Goal: Transaction & Acquisition: Purchase product/service

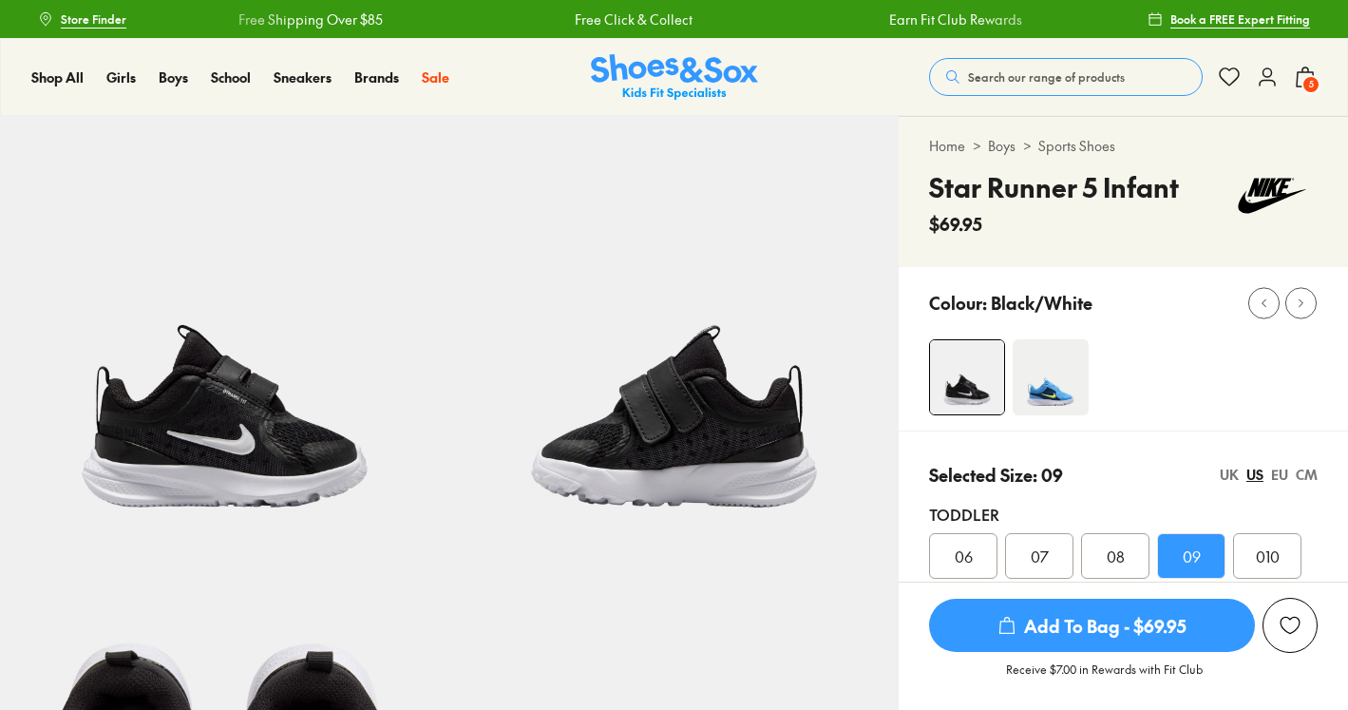
select select "*"
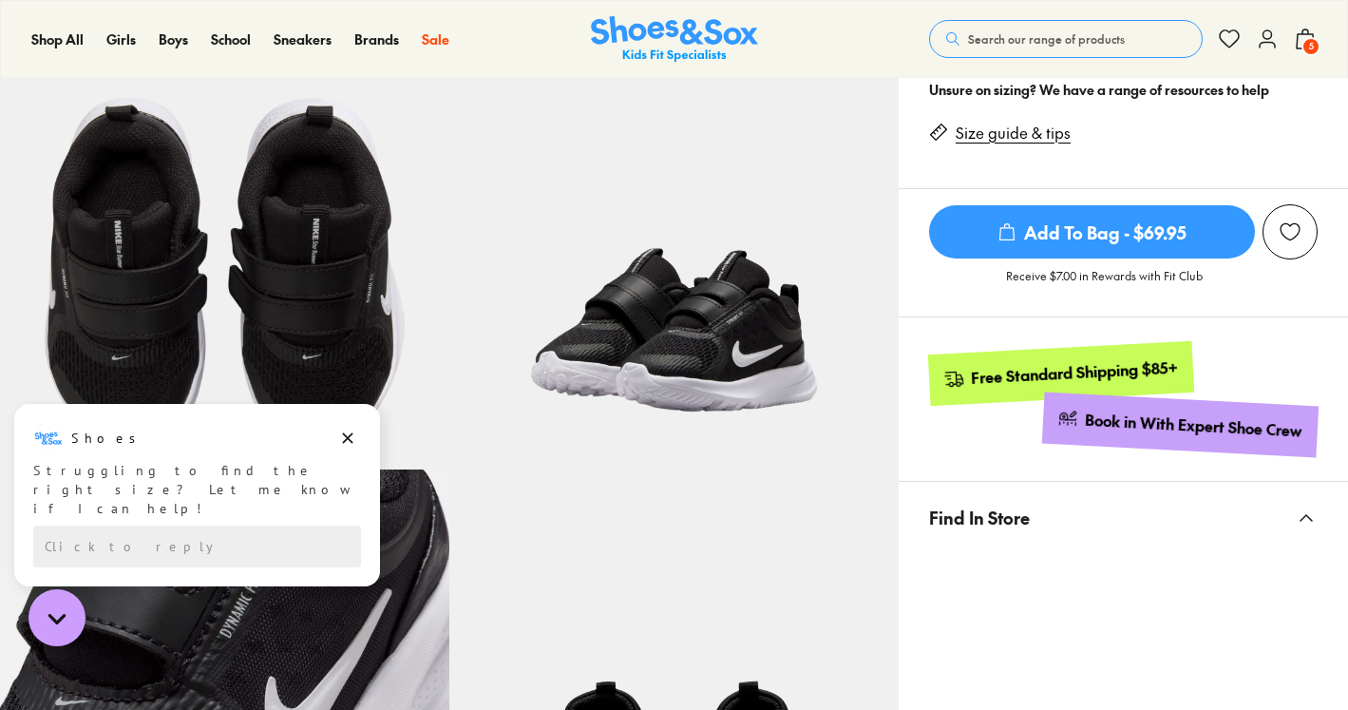
scroll to position [514, 0]
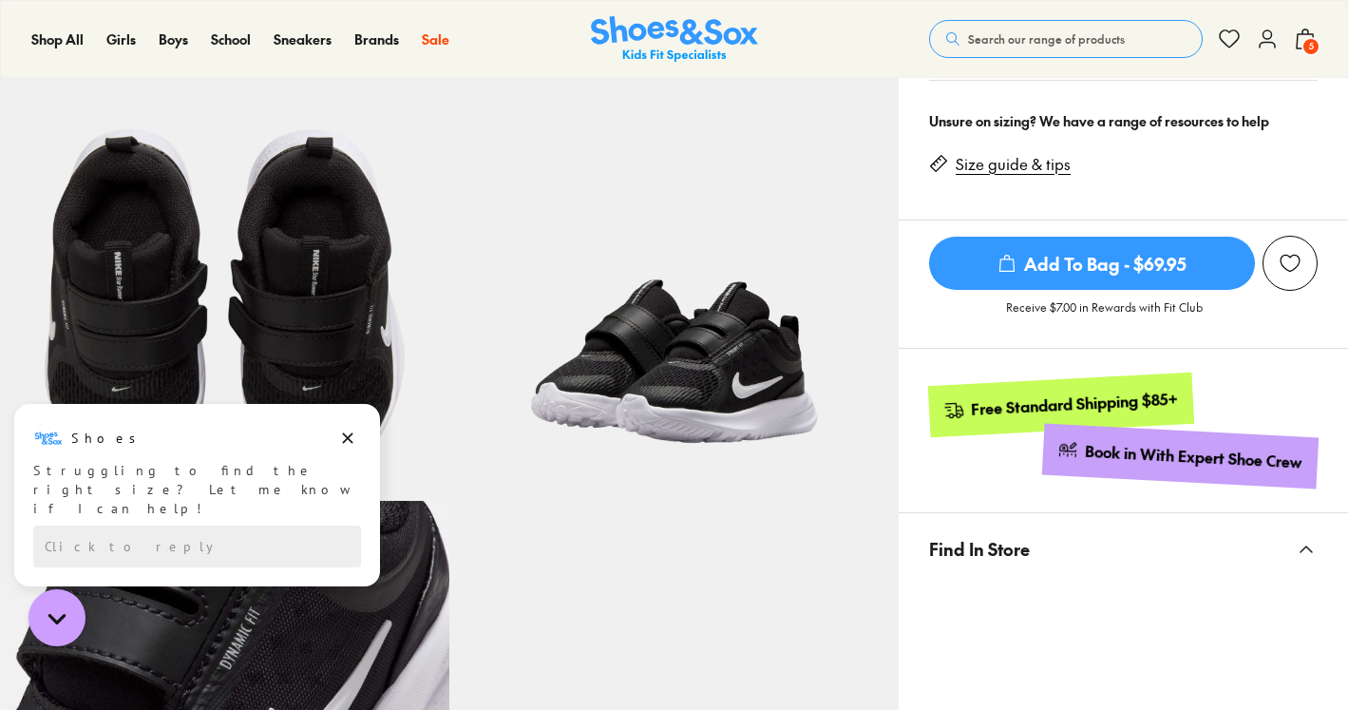
click at [1077, 253] on span "Add To Bag - $69.95" at bounding box center [1092, 263] width 326 height 53
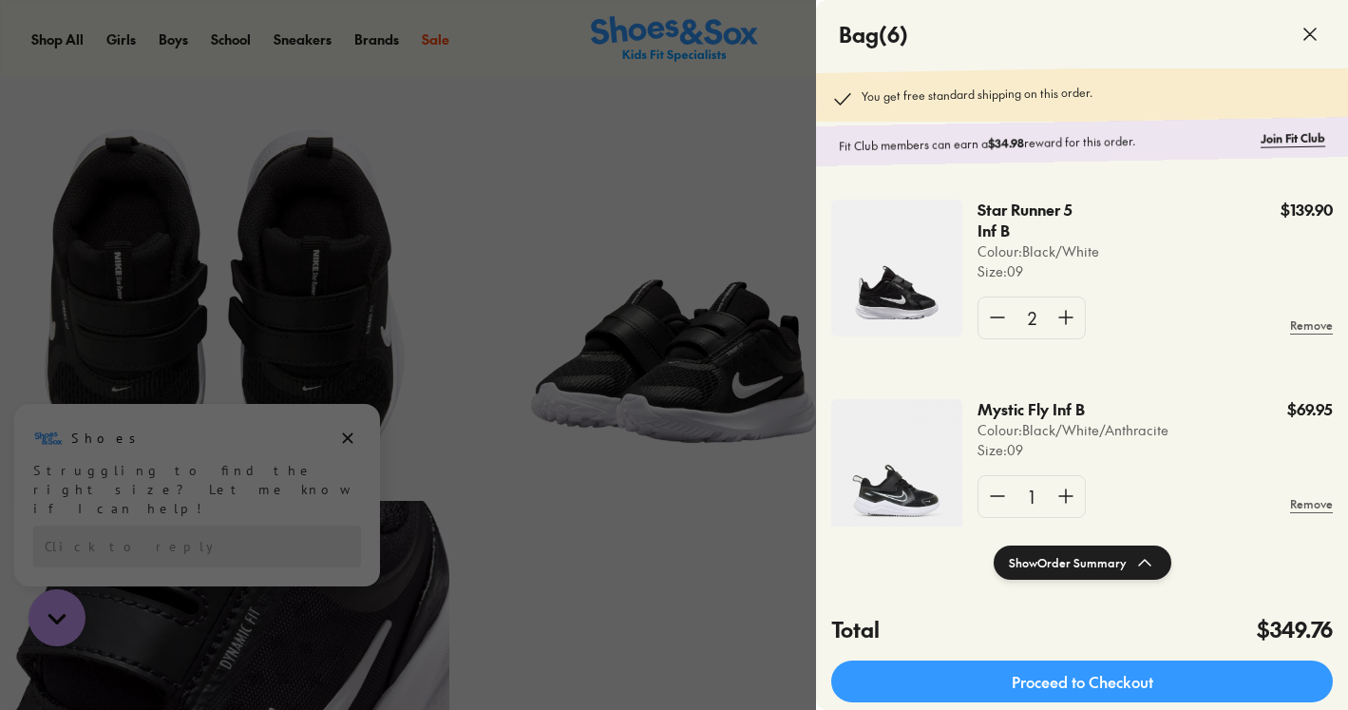
click at [712, 187] on div at bounding box center [674, 355] width 1348 height 710
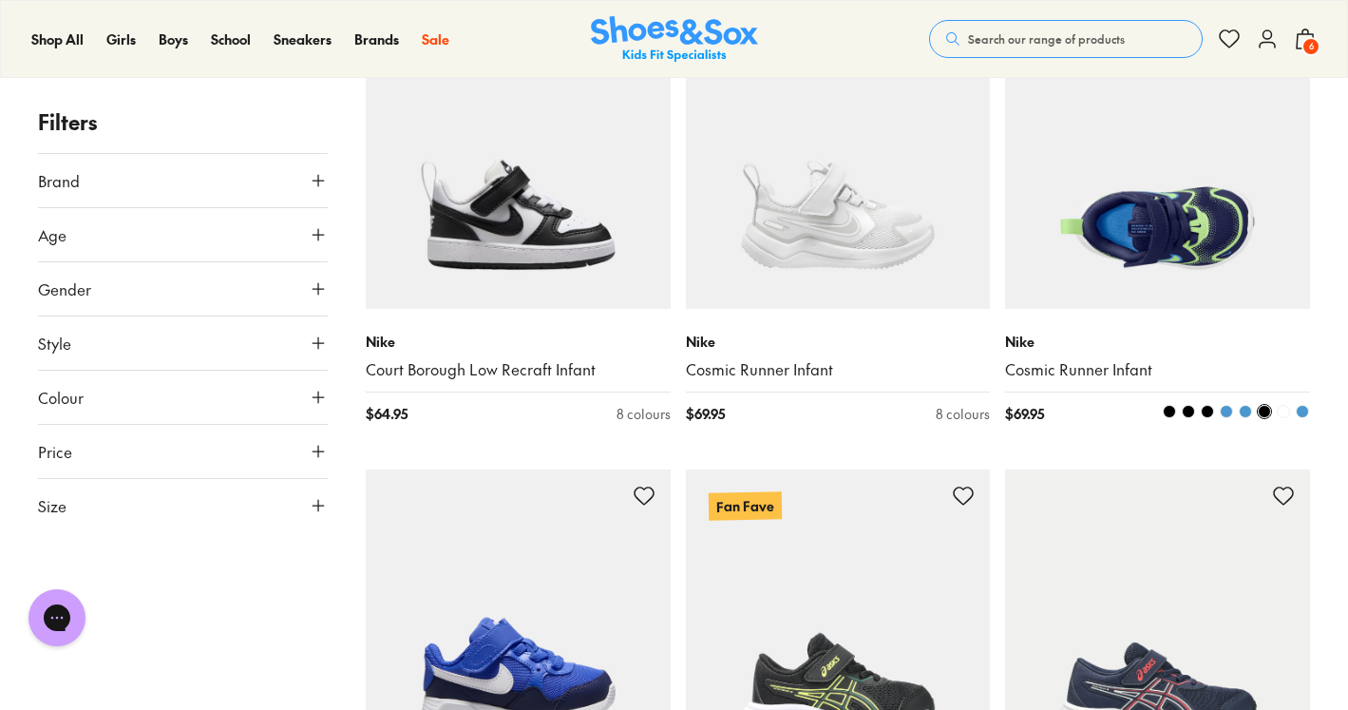
click at [1189, 413] on span at bounding box center [1188, 411] width 13 height 13
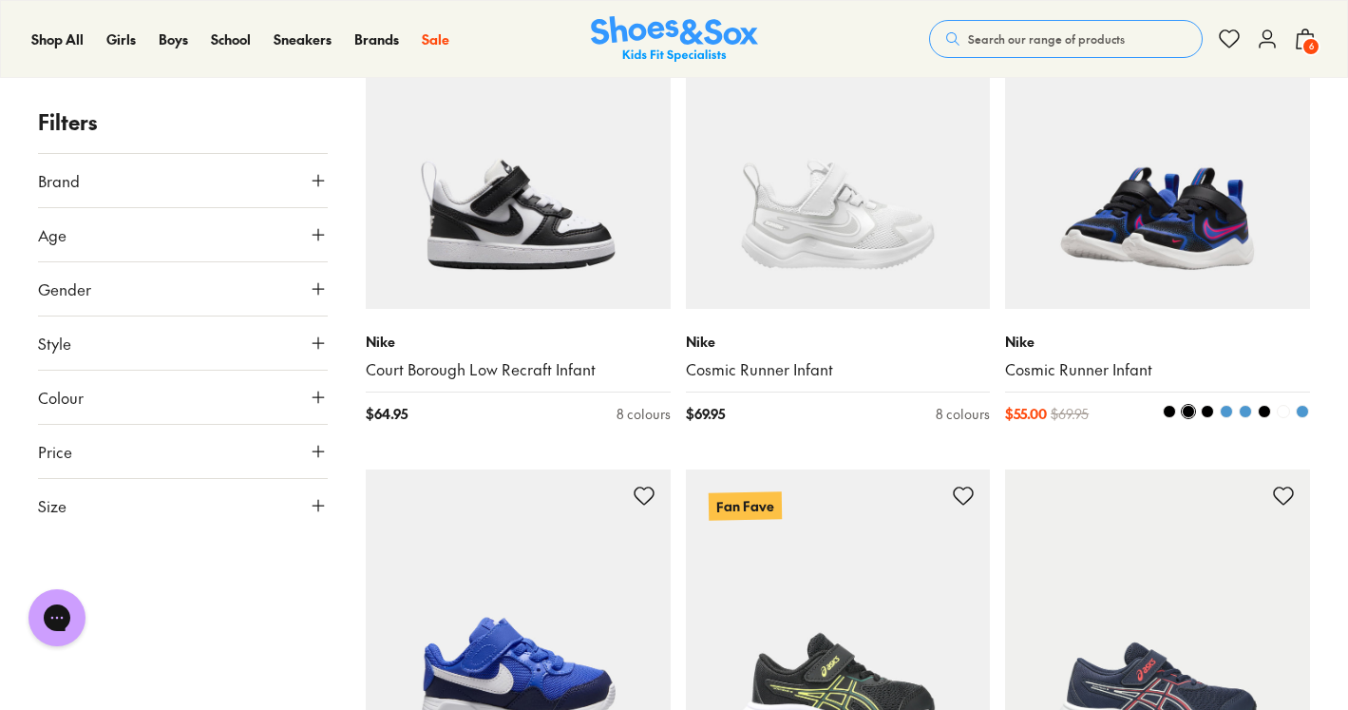
click at [1208, 412] on span at bounding box center [1207, 411] width 13 height 13
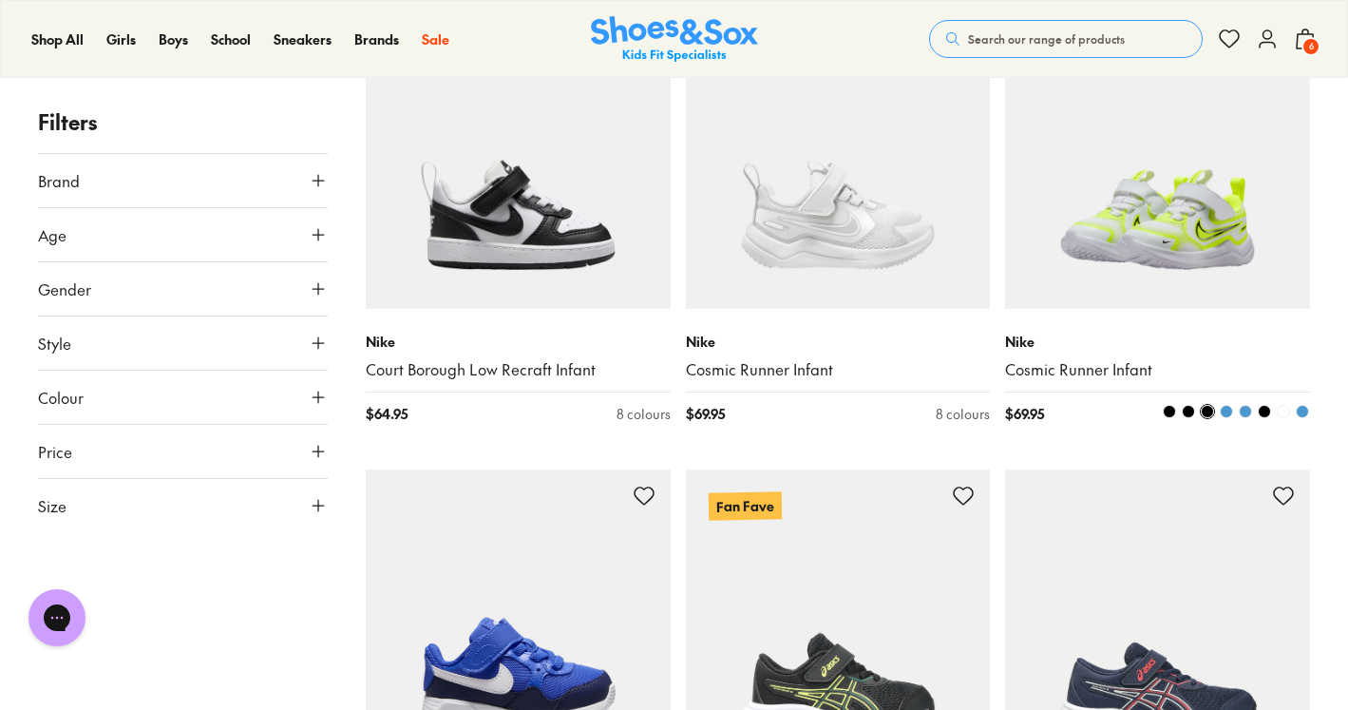
click at [1168, 409] on span at bounding box center [1169, 411] width 13 height 13
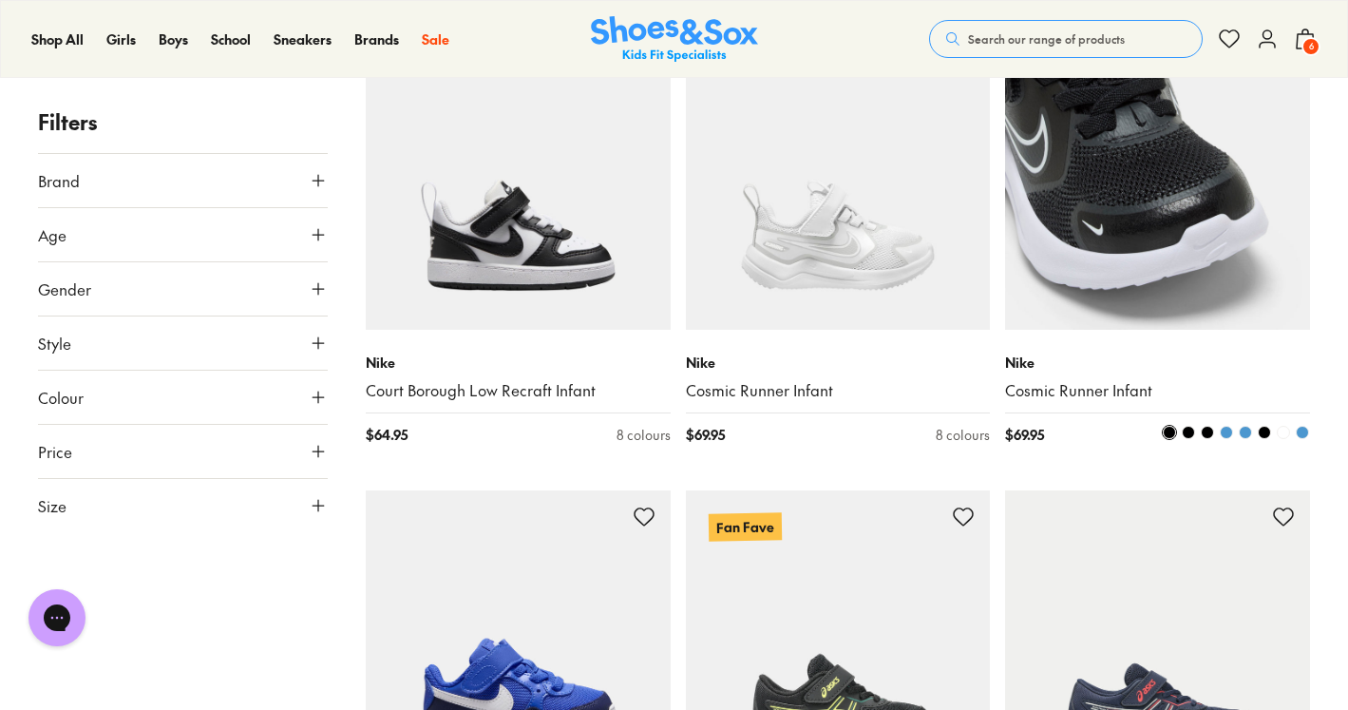
scroll to position [4673, 0]
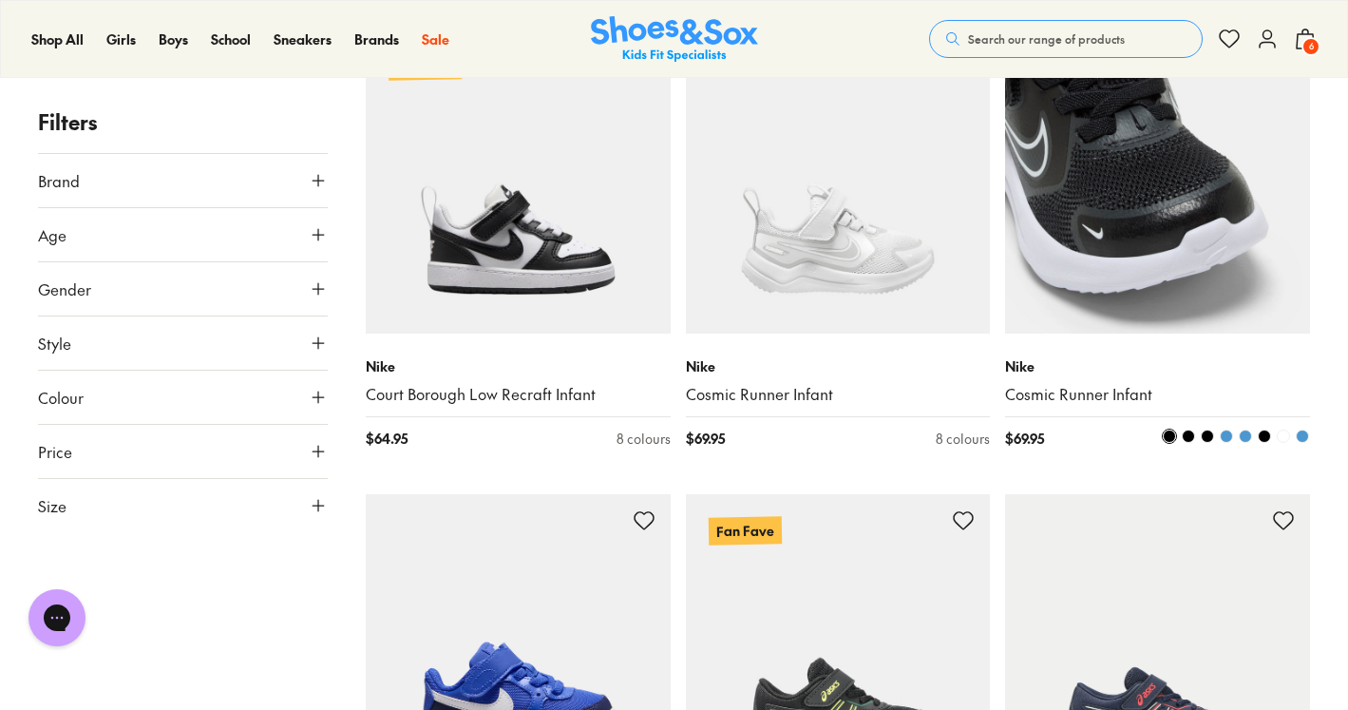
click at [1188, 440] on span at bounding box center [1188, 435] width 13 height 13
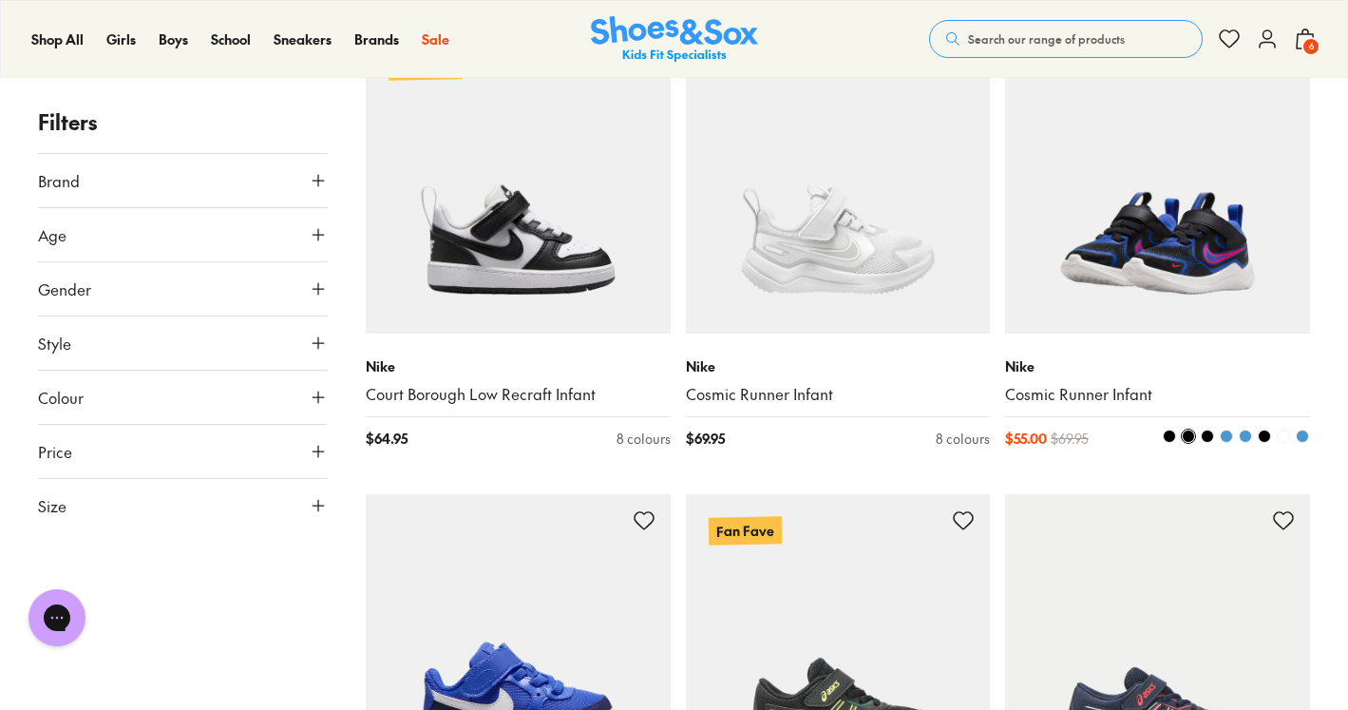
click at [1208, 436] on span at bounding box center [1207, 435] width 13 height 13
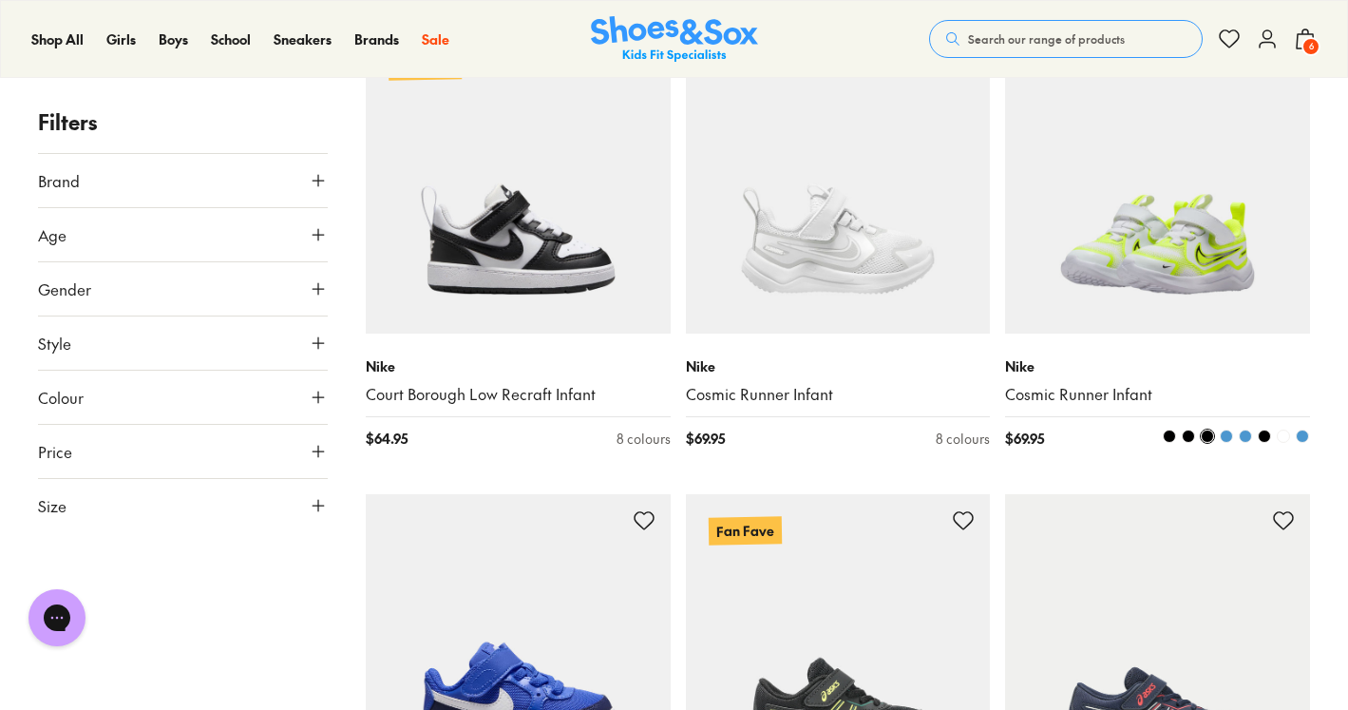
click at [1265, 438] on span at bounding box center [1264, 435] width 13 height 13
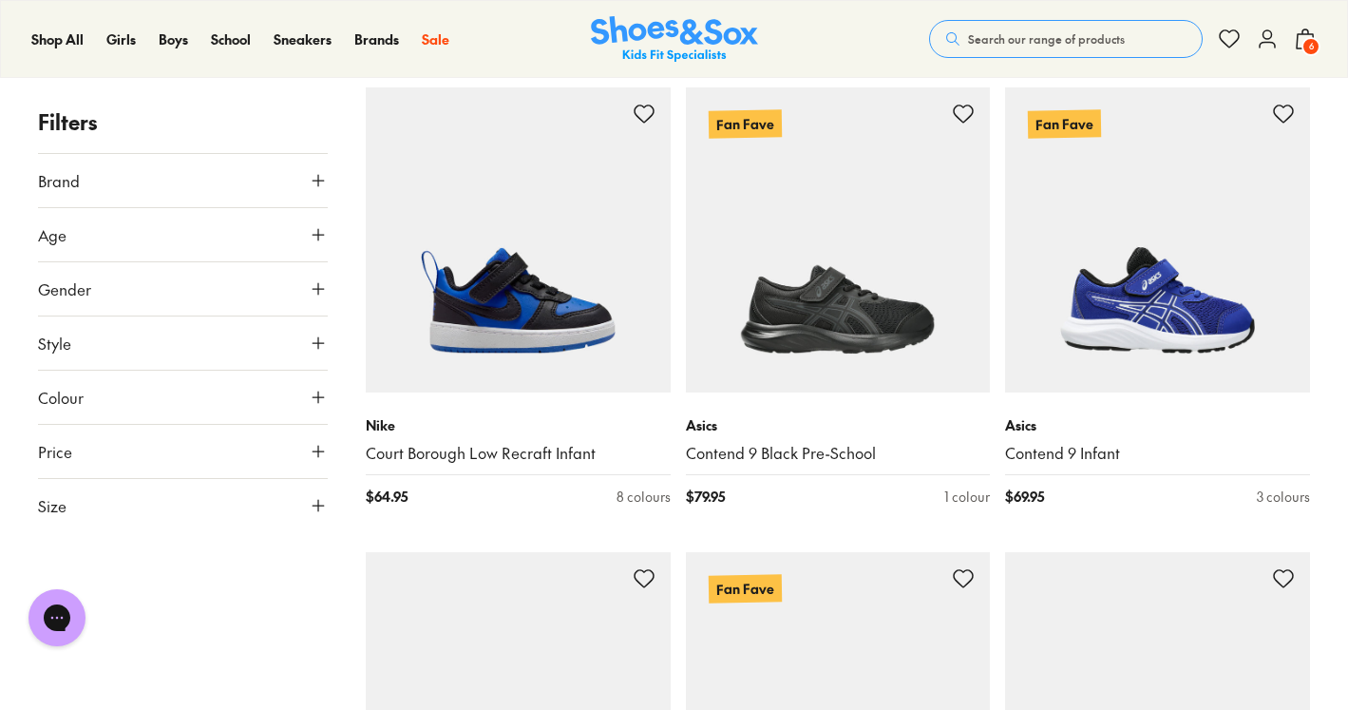
scroll to position [7409, 0]
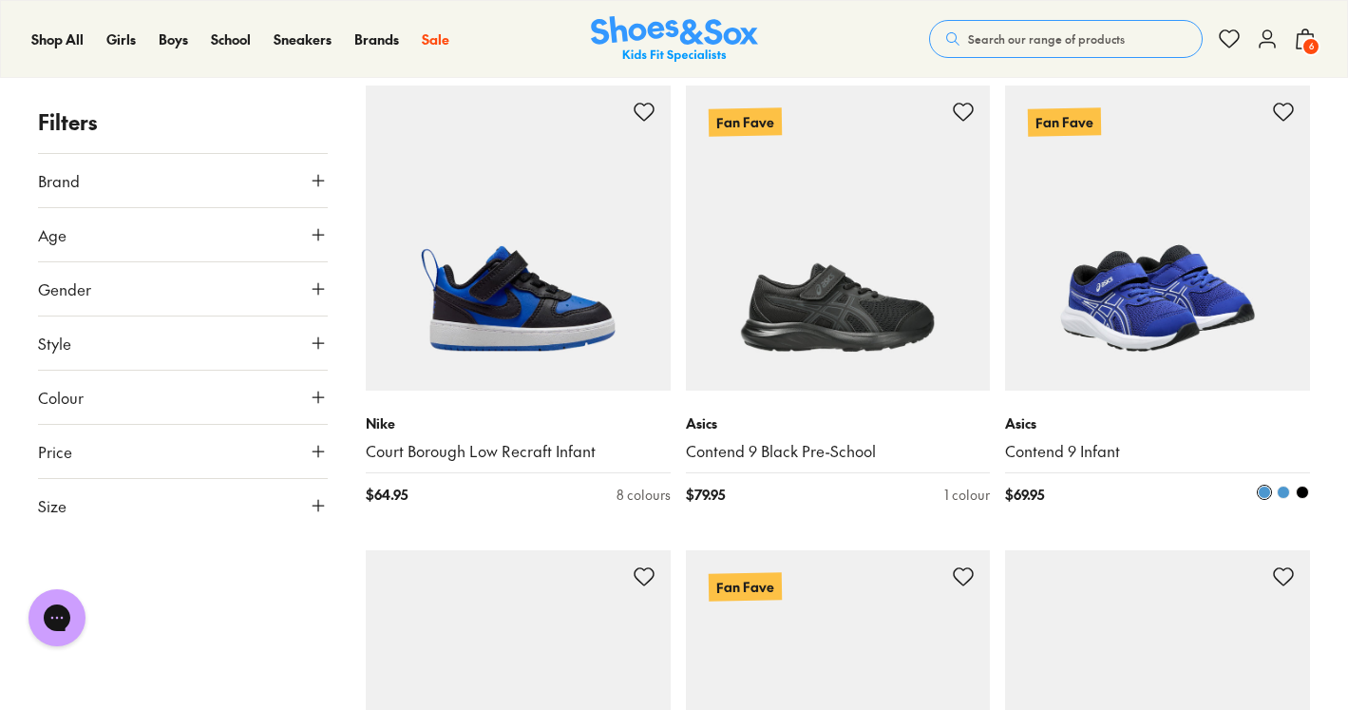
click at [1304, 493] on span at bounding box center [1302, 491] width 13 height 13
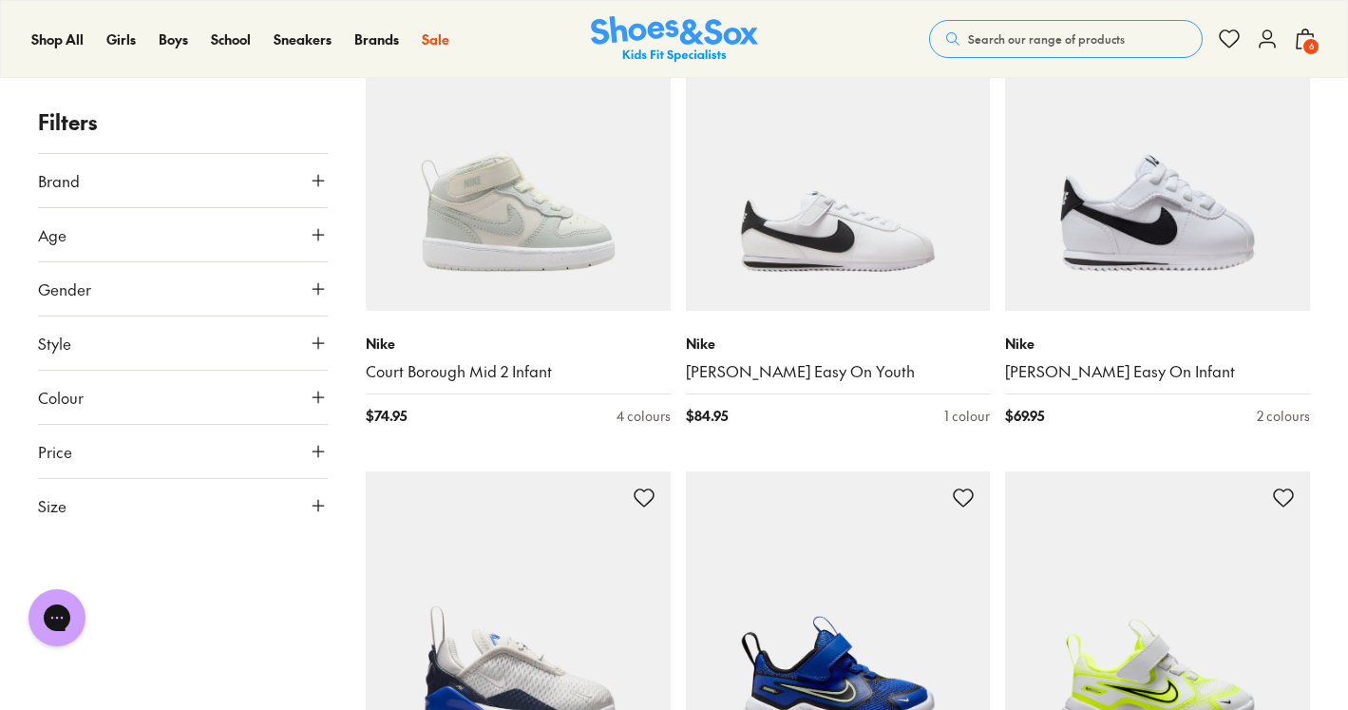
scroll to position [13536, 0]
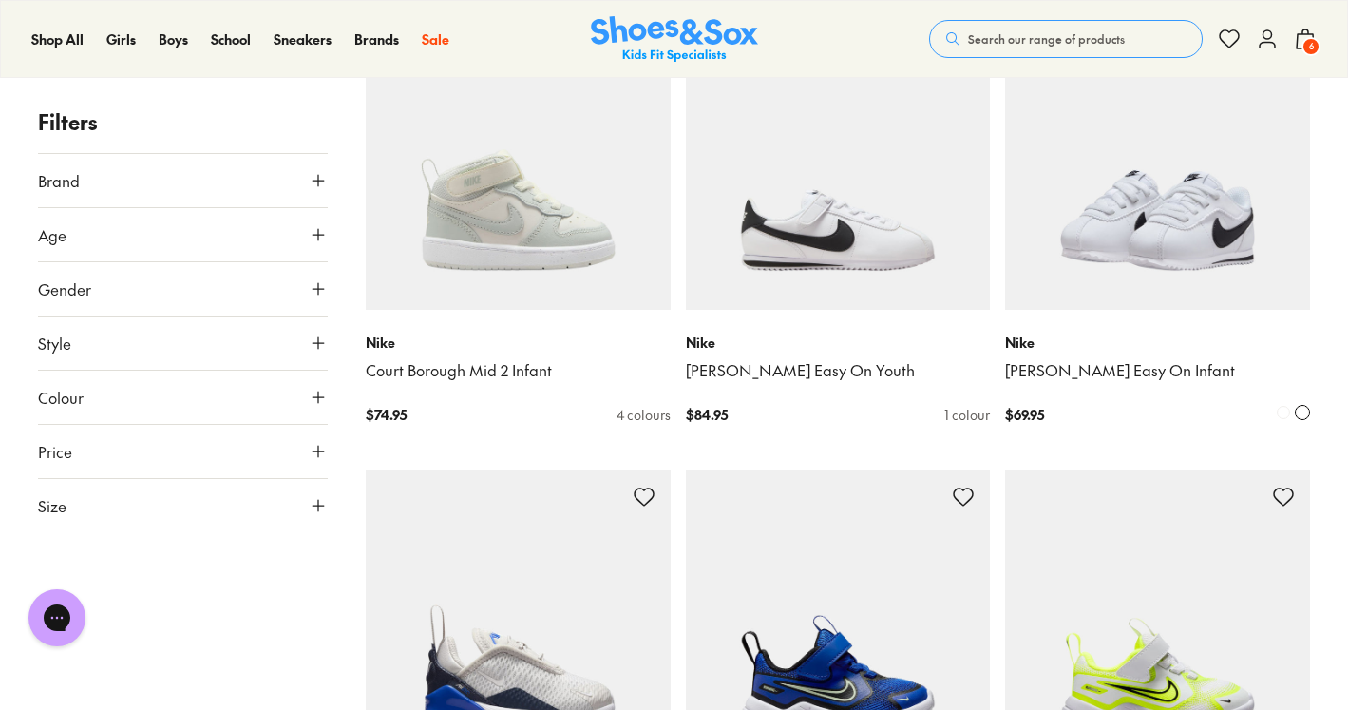
click at [1170, 284] on img at bounding box center [1157, 158] width 305 height 305
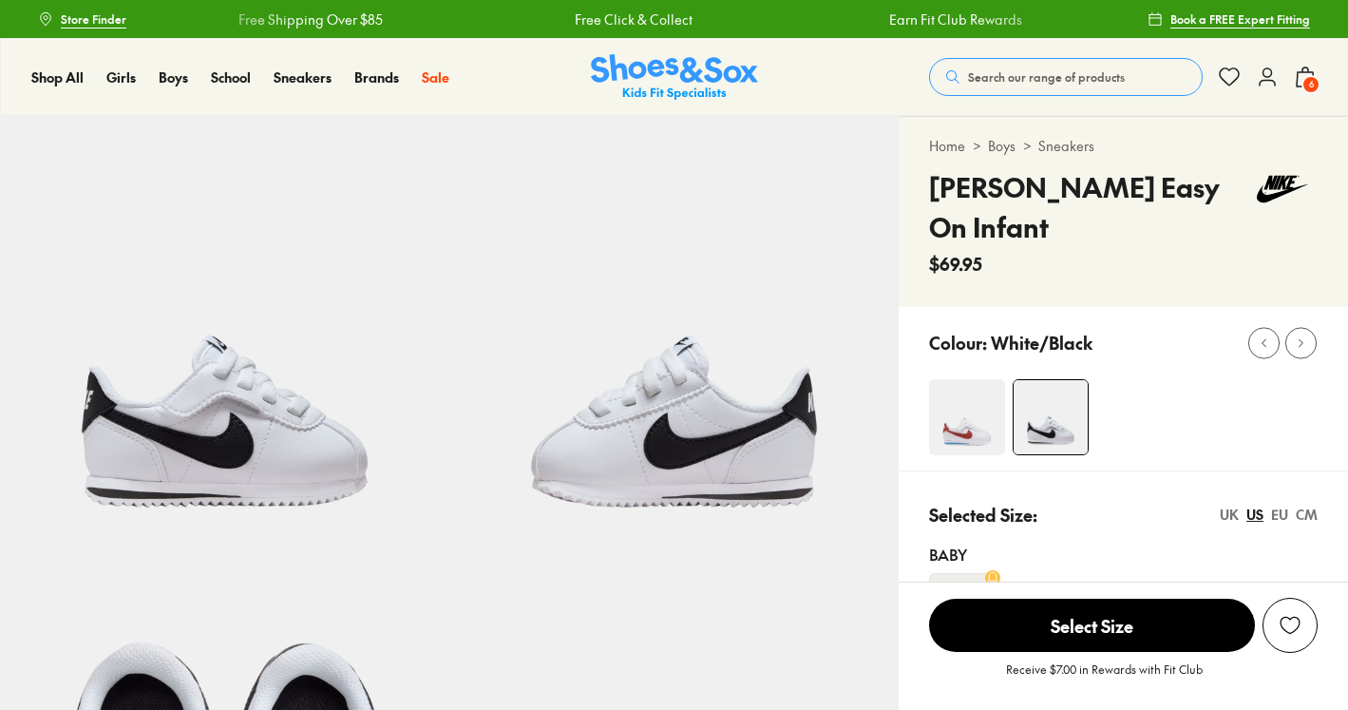
select select "*"
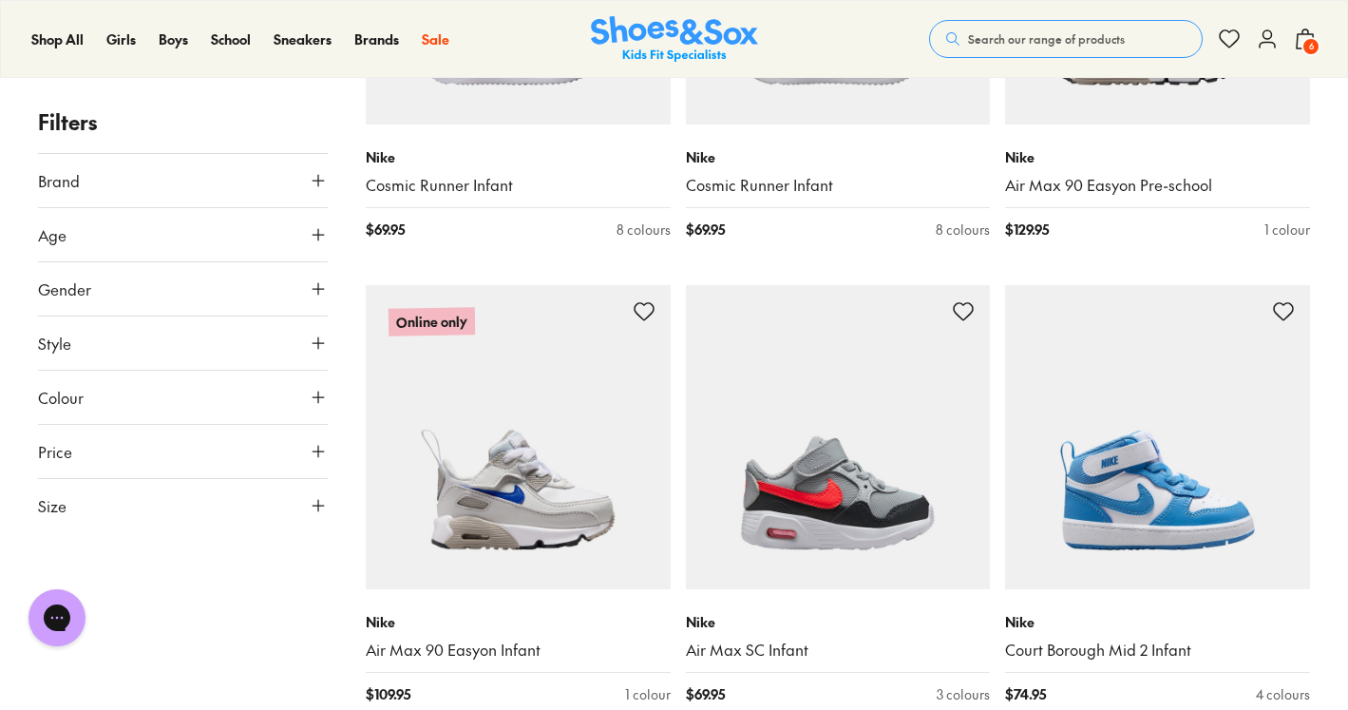
scroll to position [4421, 0]
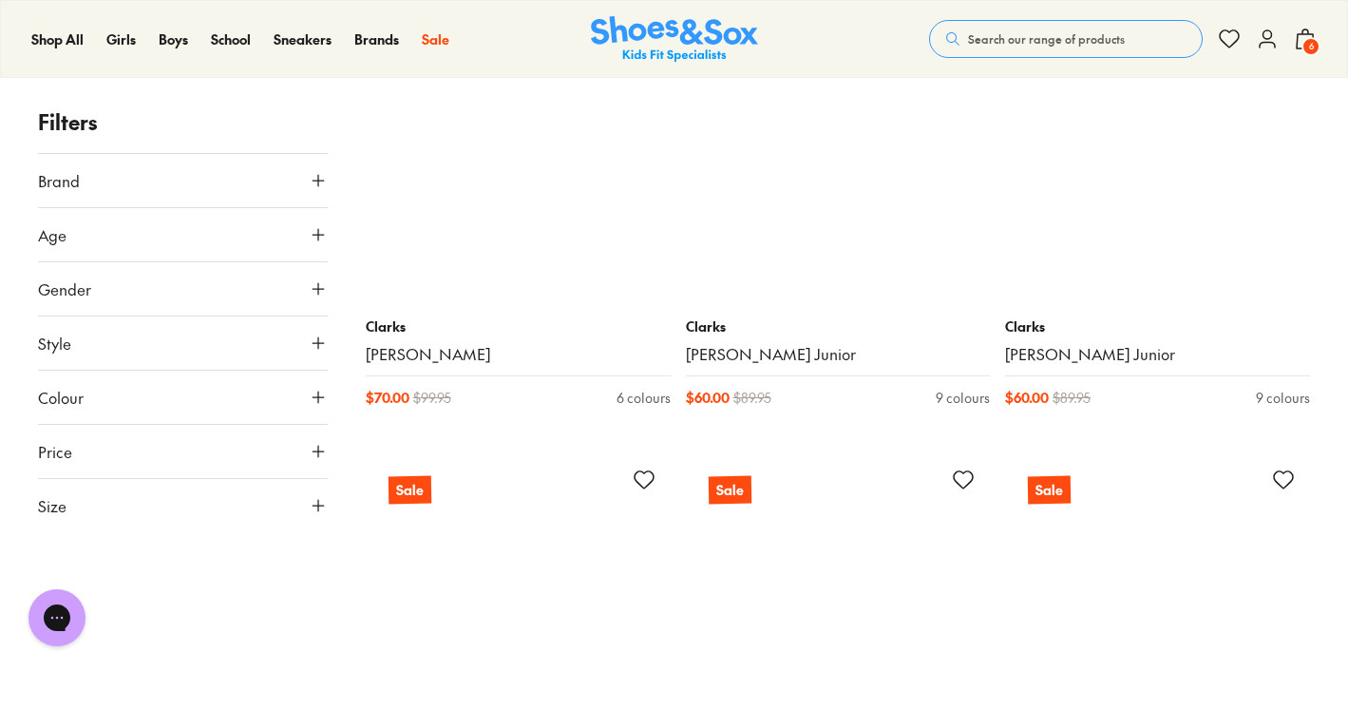
scroll to position [7539, 0]
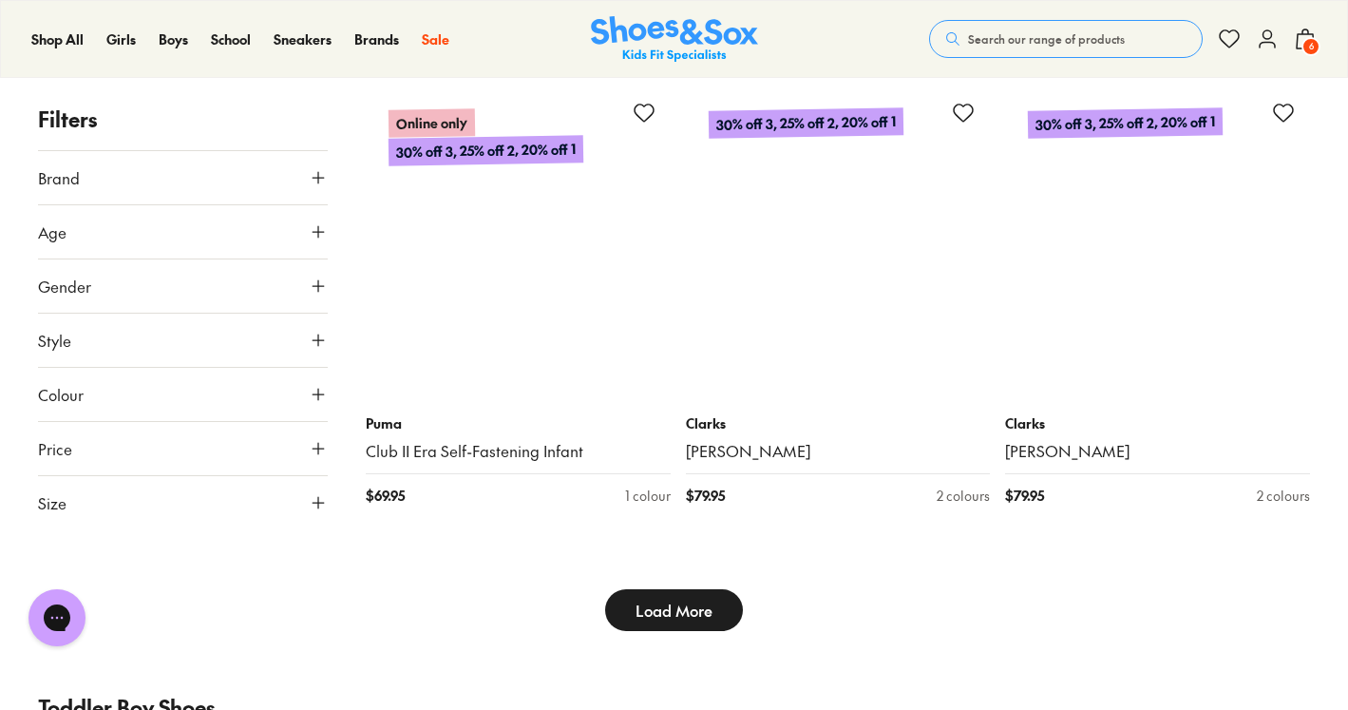
scroll to position [14853, 0]
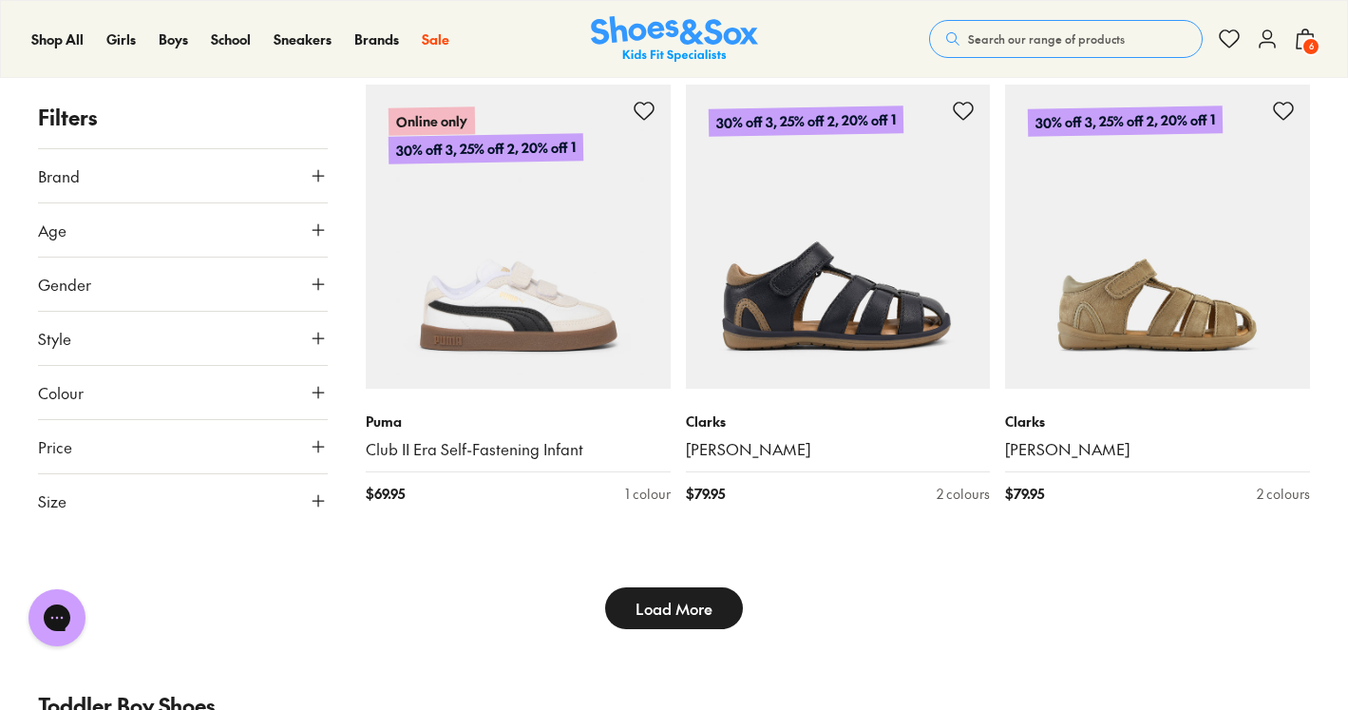
click at [697, 621] on button "Load More" at bounding box center [674, 608] width 138 height 42
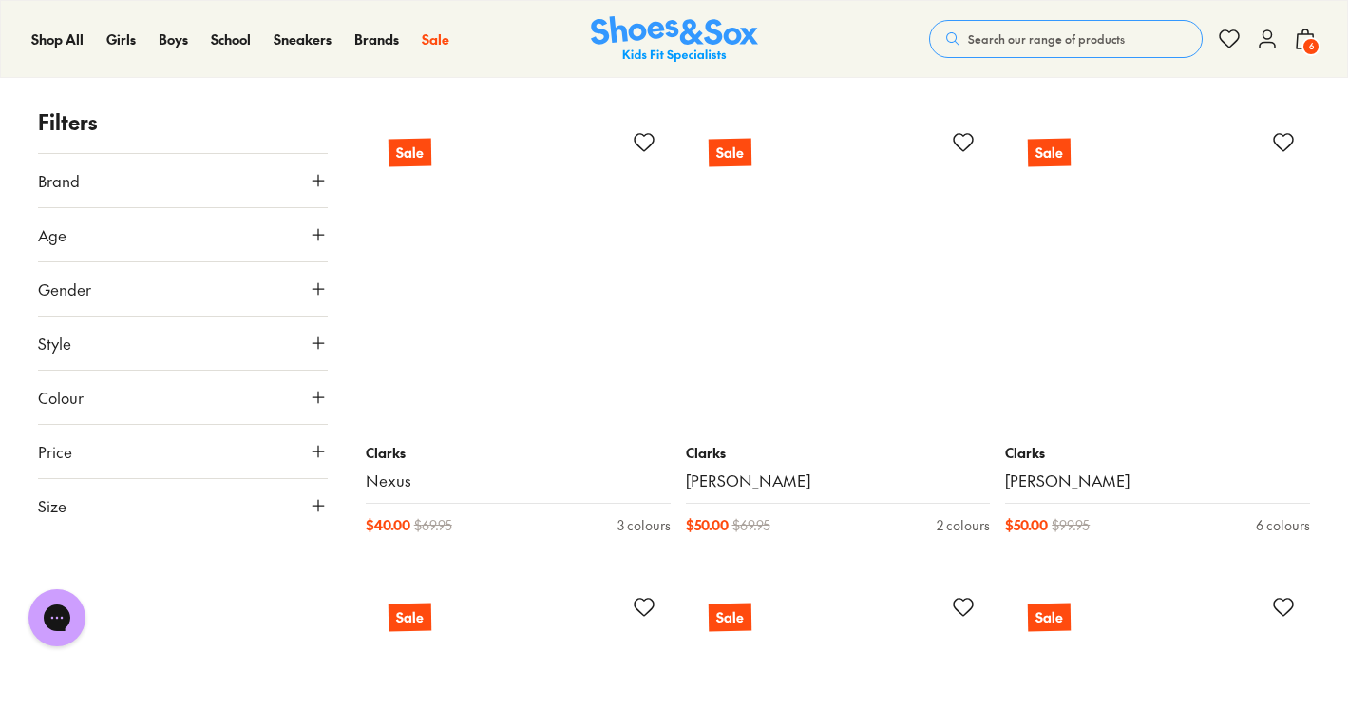
scroll to position [20450, 0]
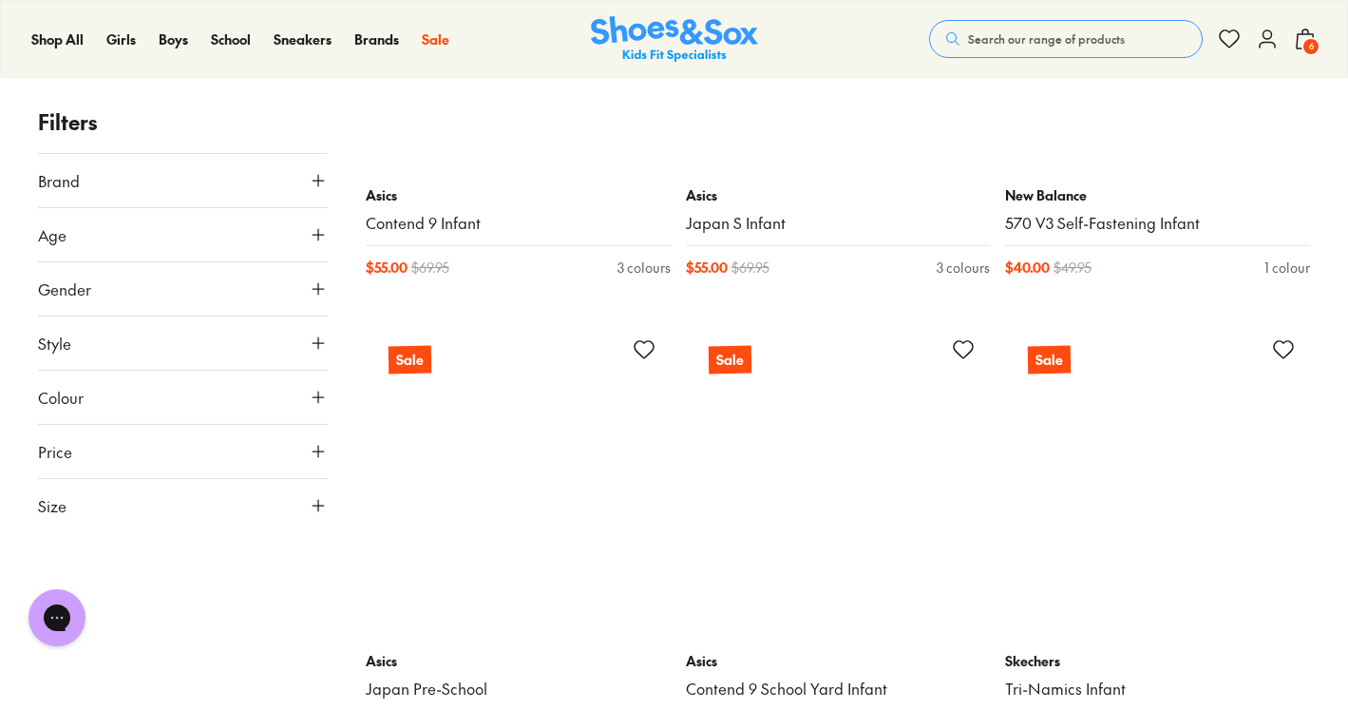
scroll to position [29329, 0]
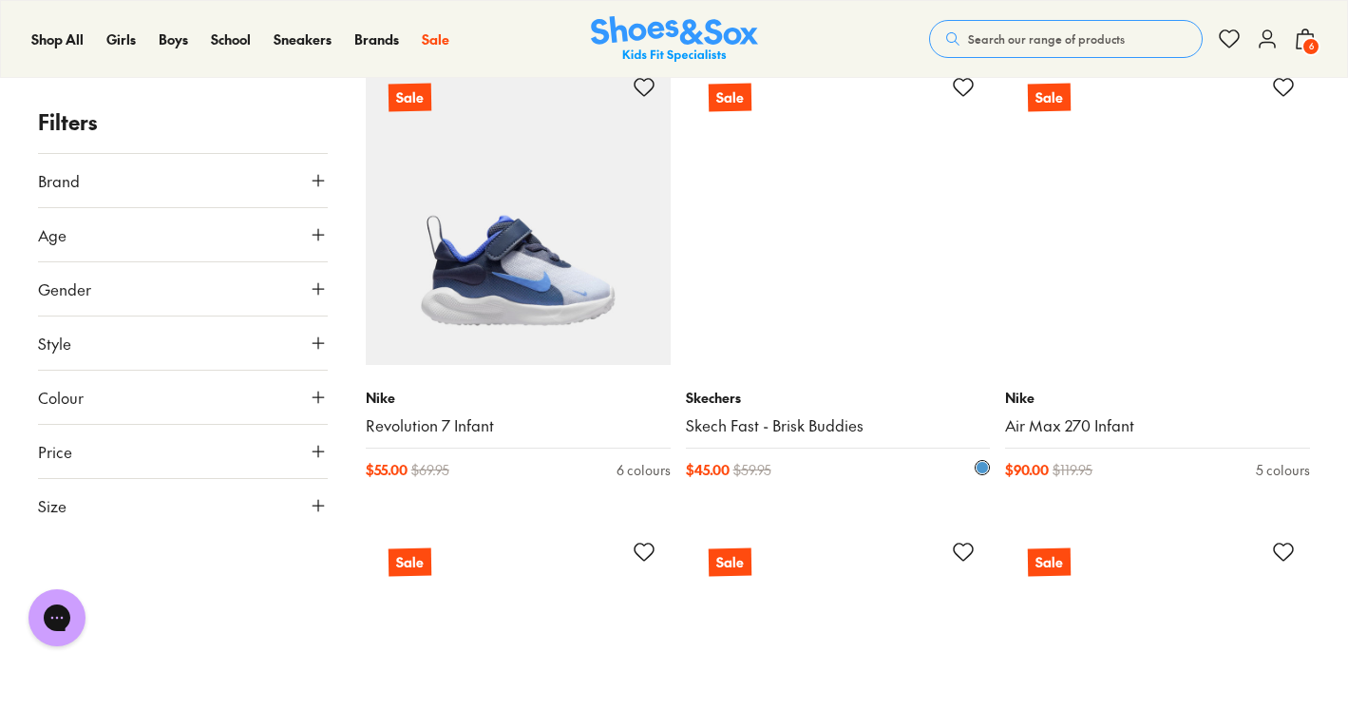
scroll to position [30231, 0]
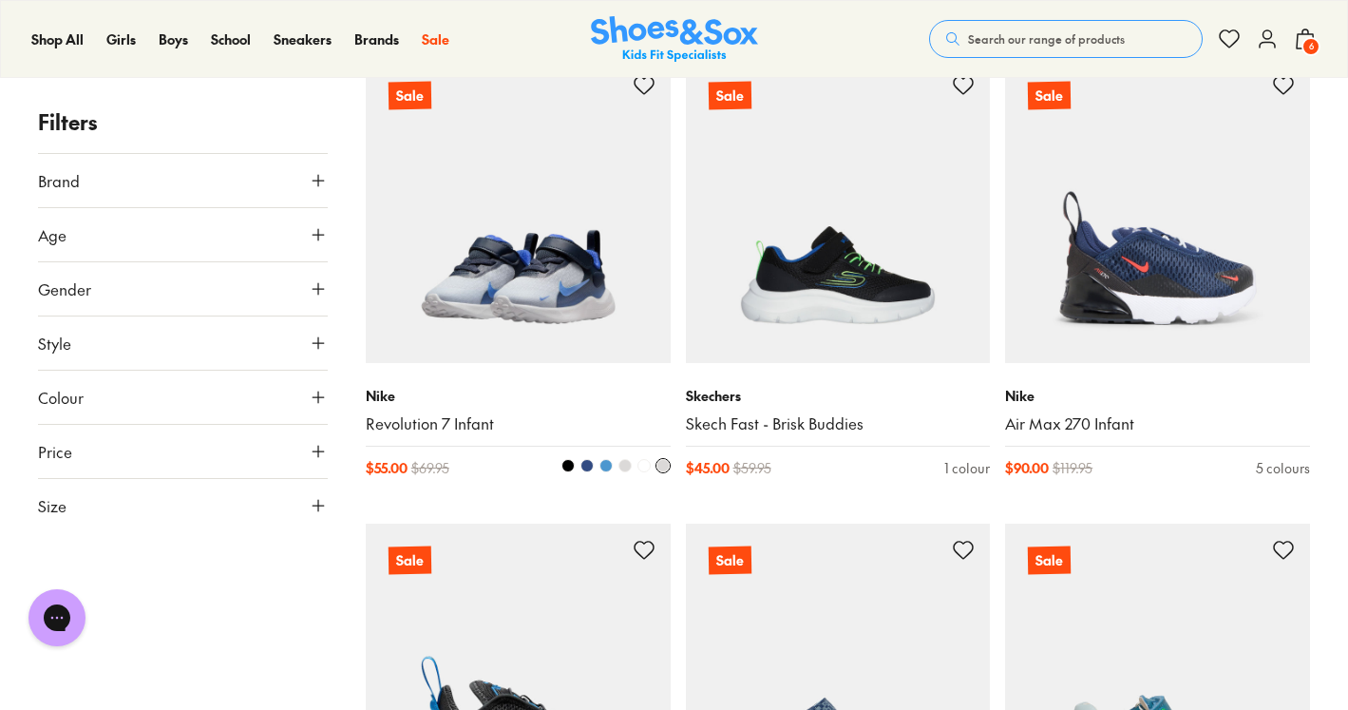
click at [567, 466] on span at bounding box center [567, 465] width 13 height 13
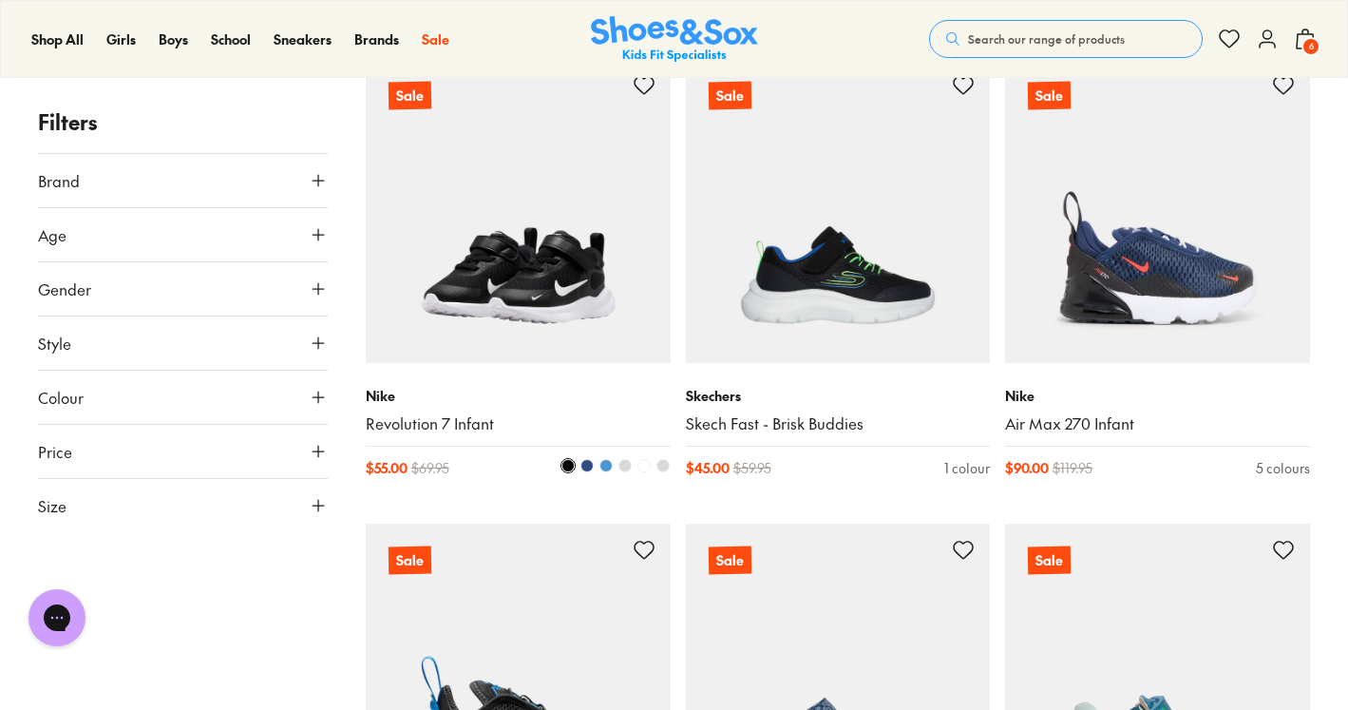
click at [628, 466] on span at bounding box center [624, 465] width 13 height 13
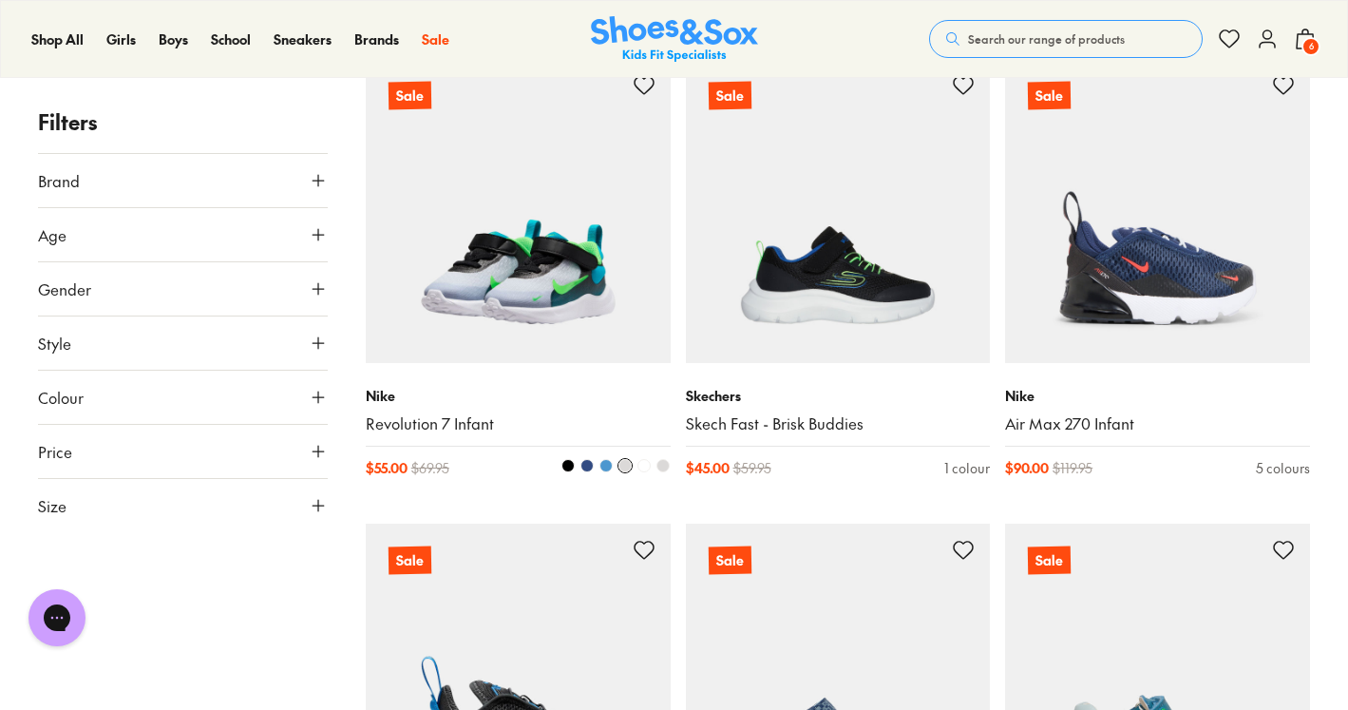
click at [663, 468] on span at bounding box center [662, 465] width 13 height 13
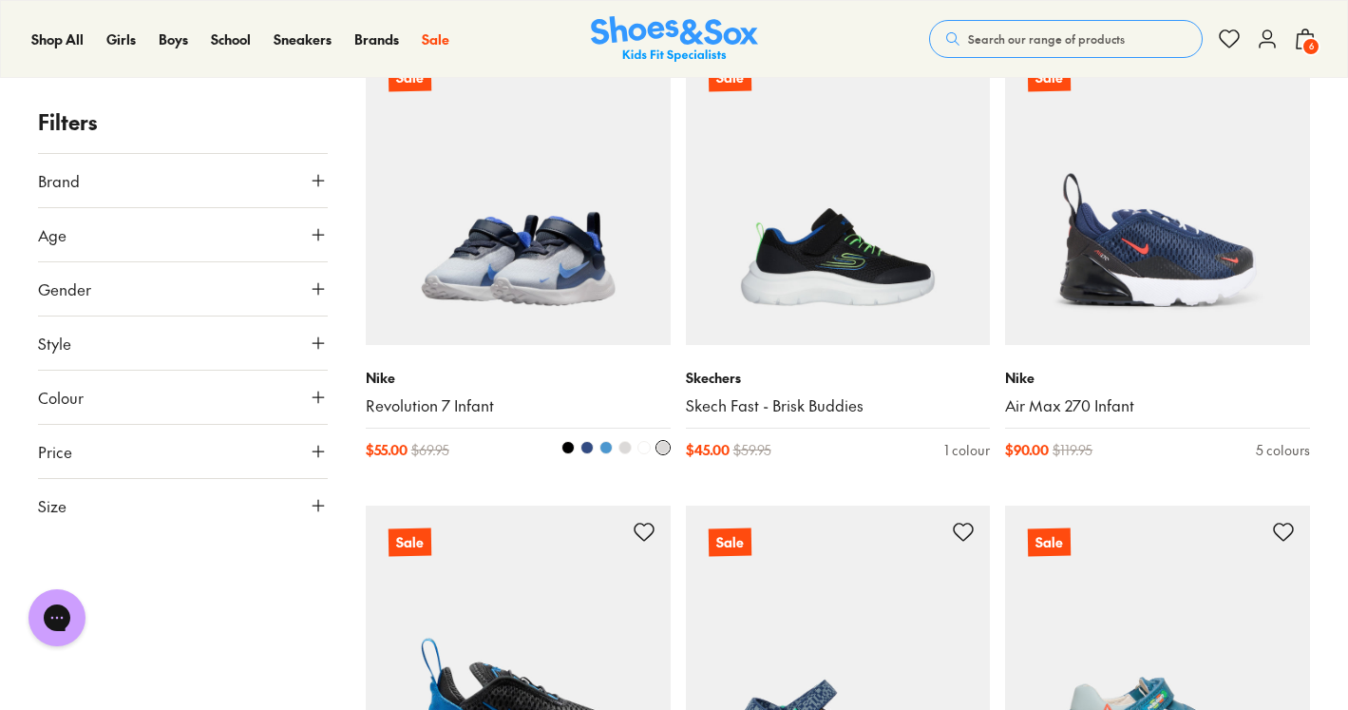
click at [510, 269] on img at bounding box center [518, 193] width 305 height 305
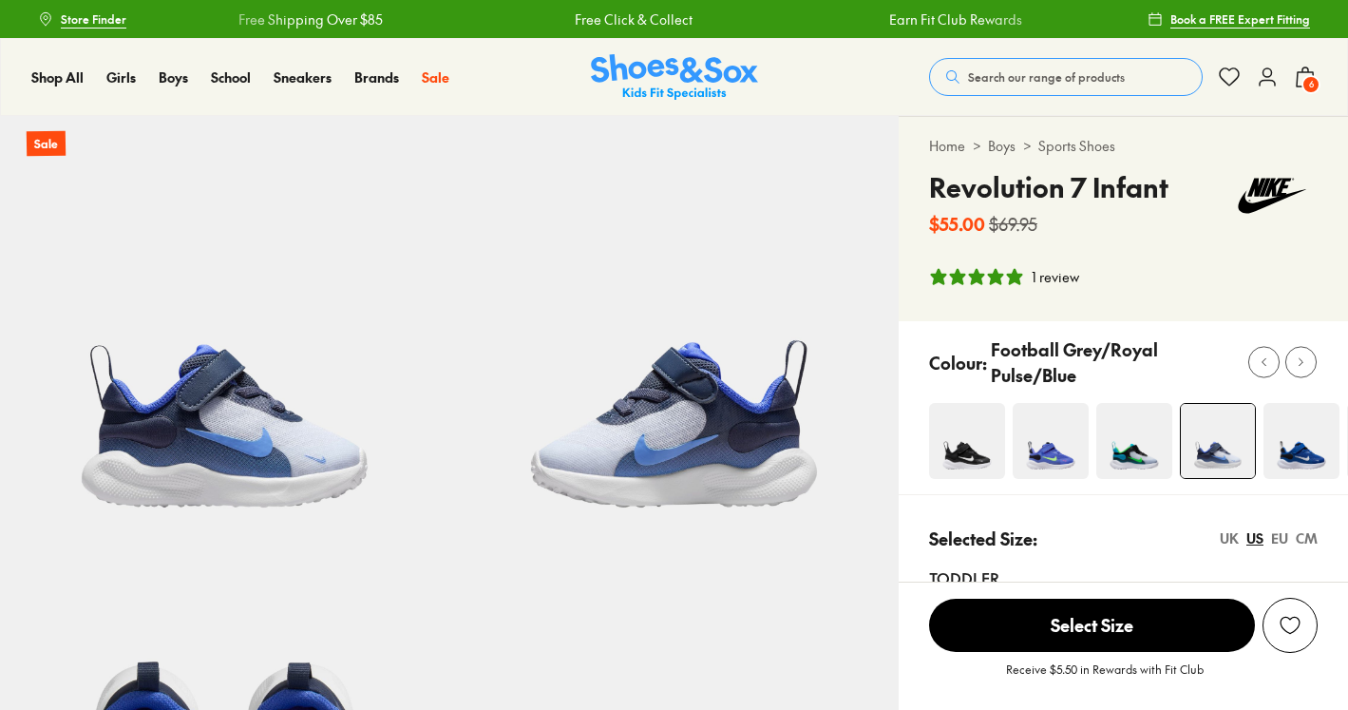
select select "*"
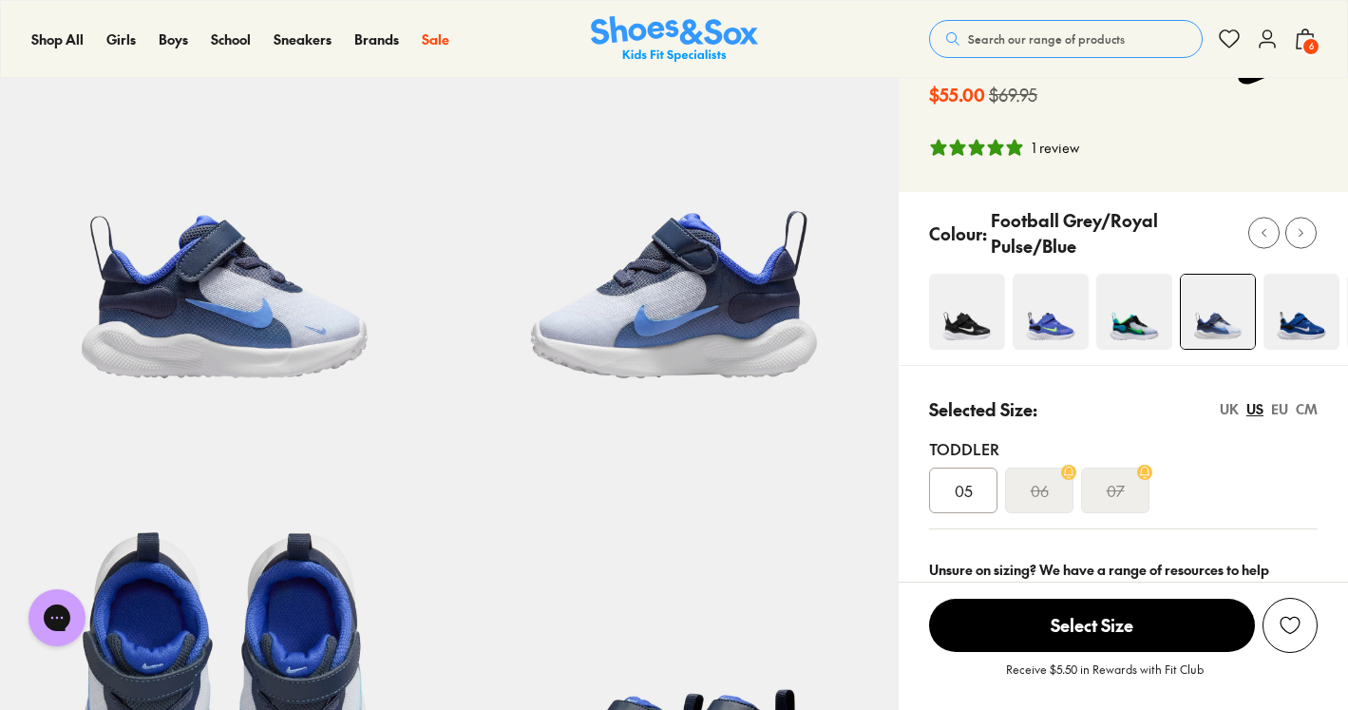
scroll to position [137, 0]
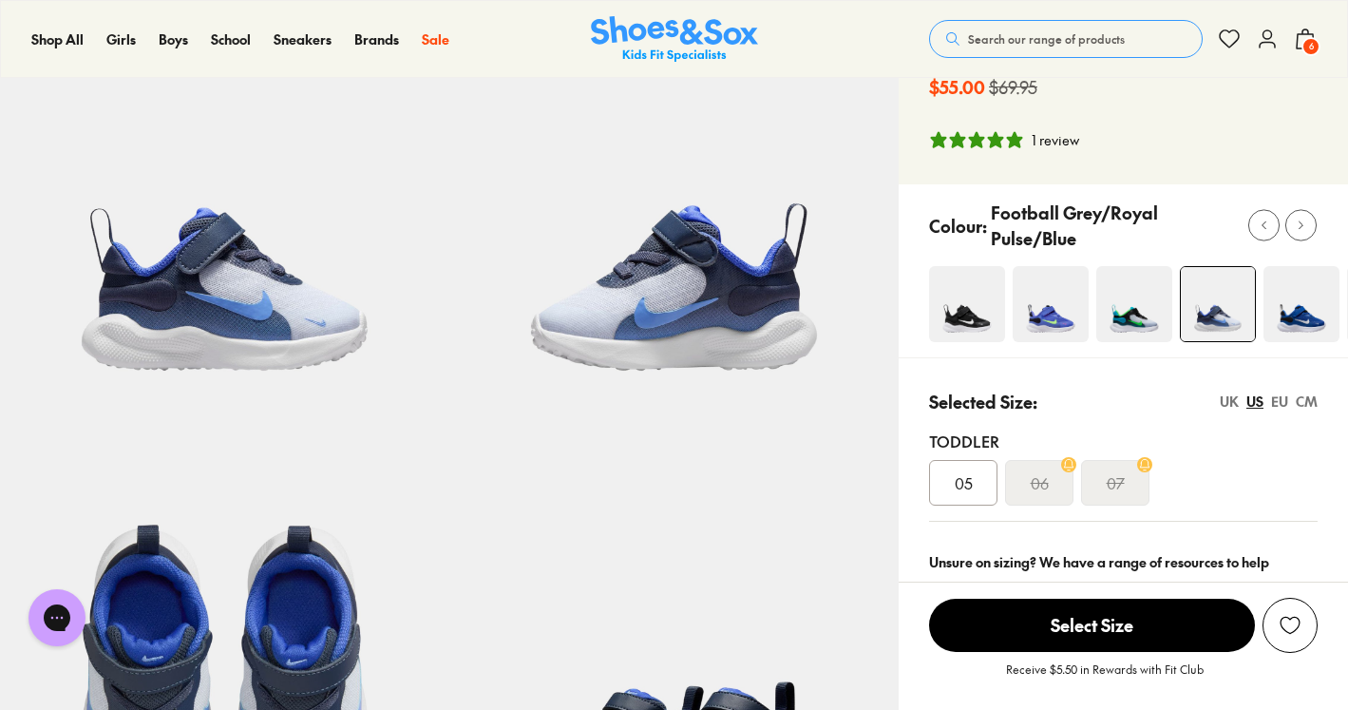
click at [963, 295] on img at bounding box center [967, 304] width 76 height 76
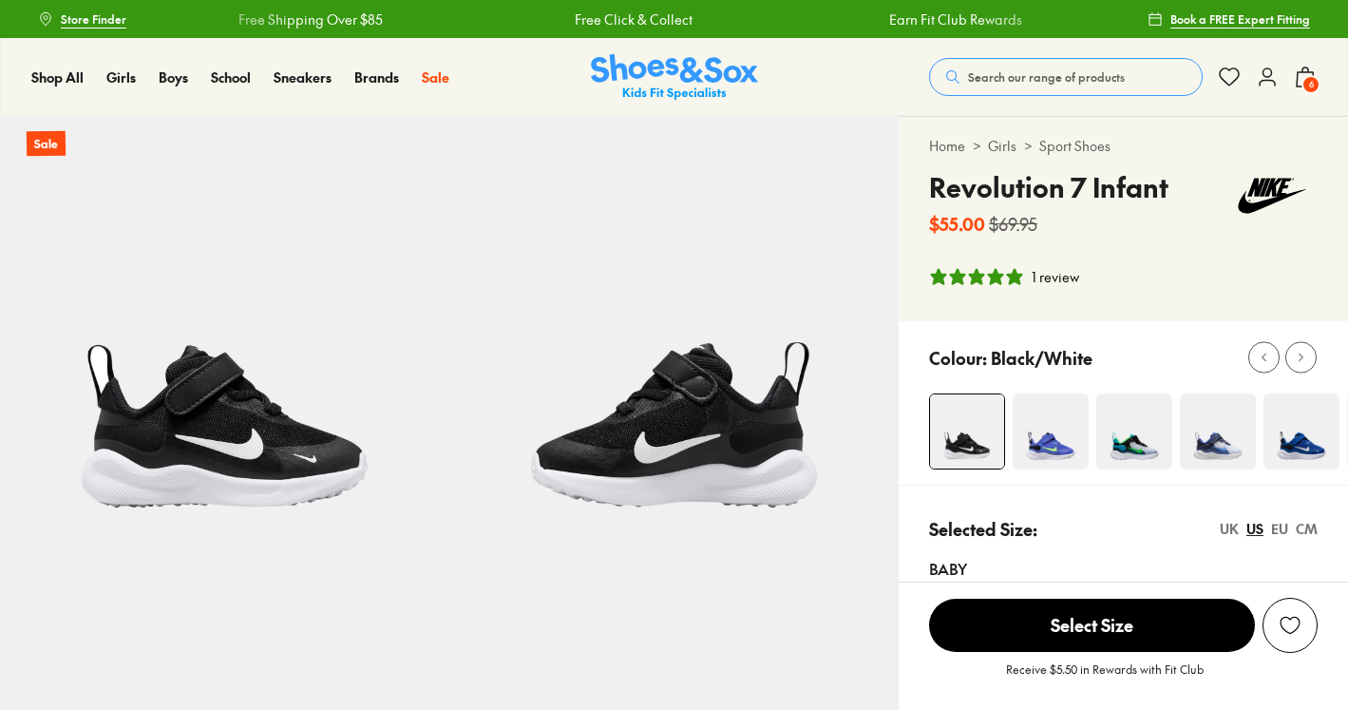
select select "*"
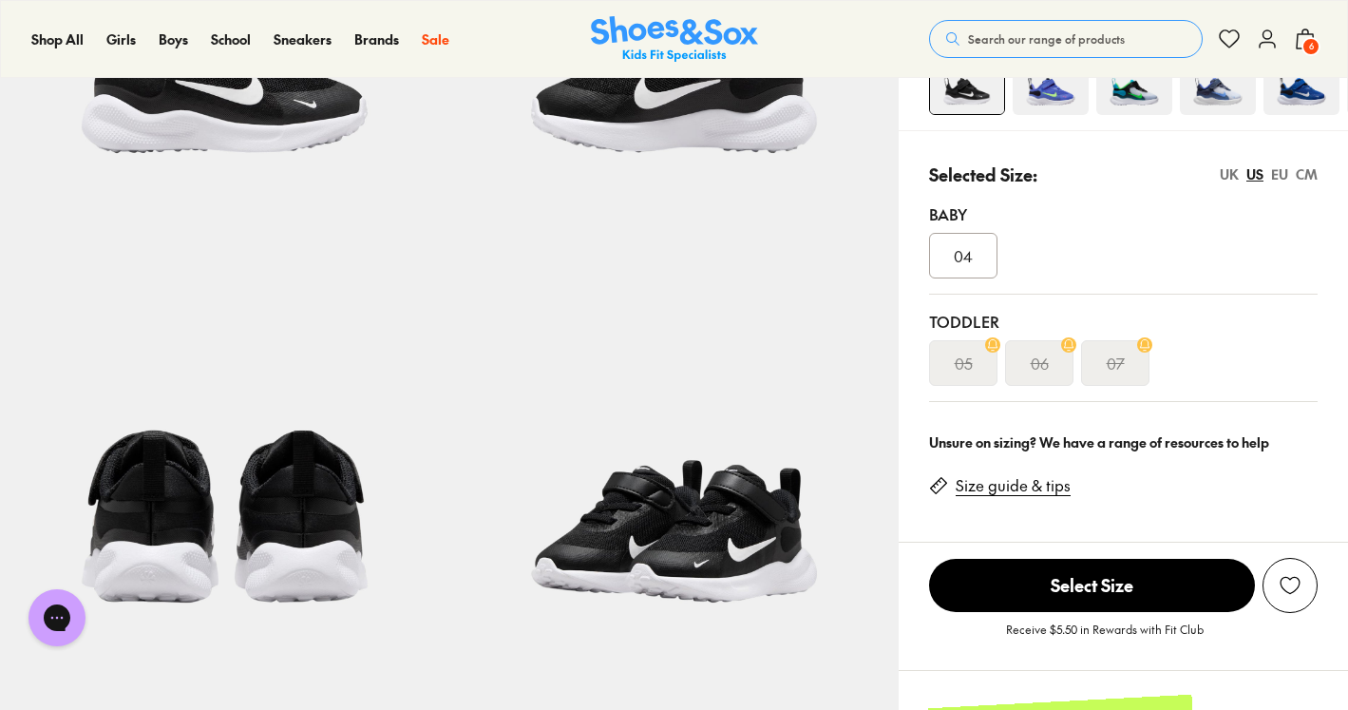
scroll to position [368, 0]
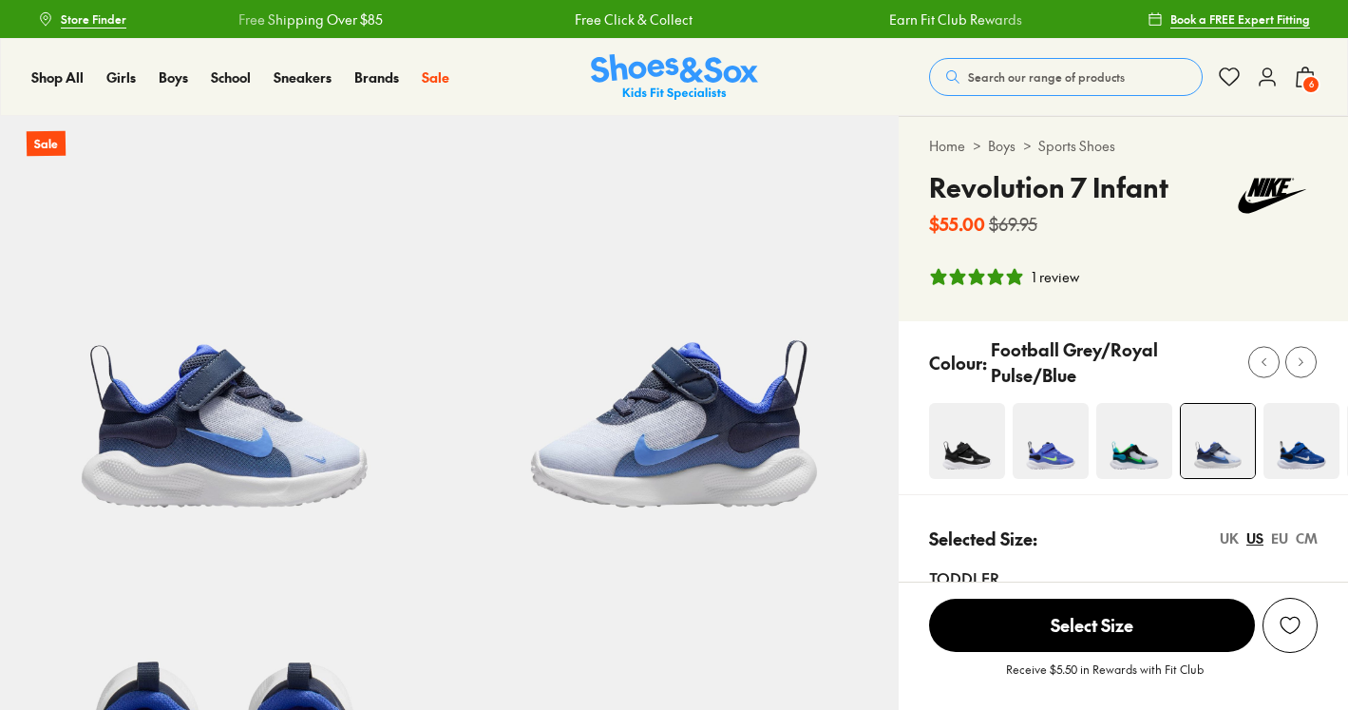
select select "*"
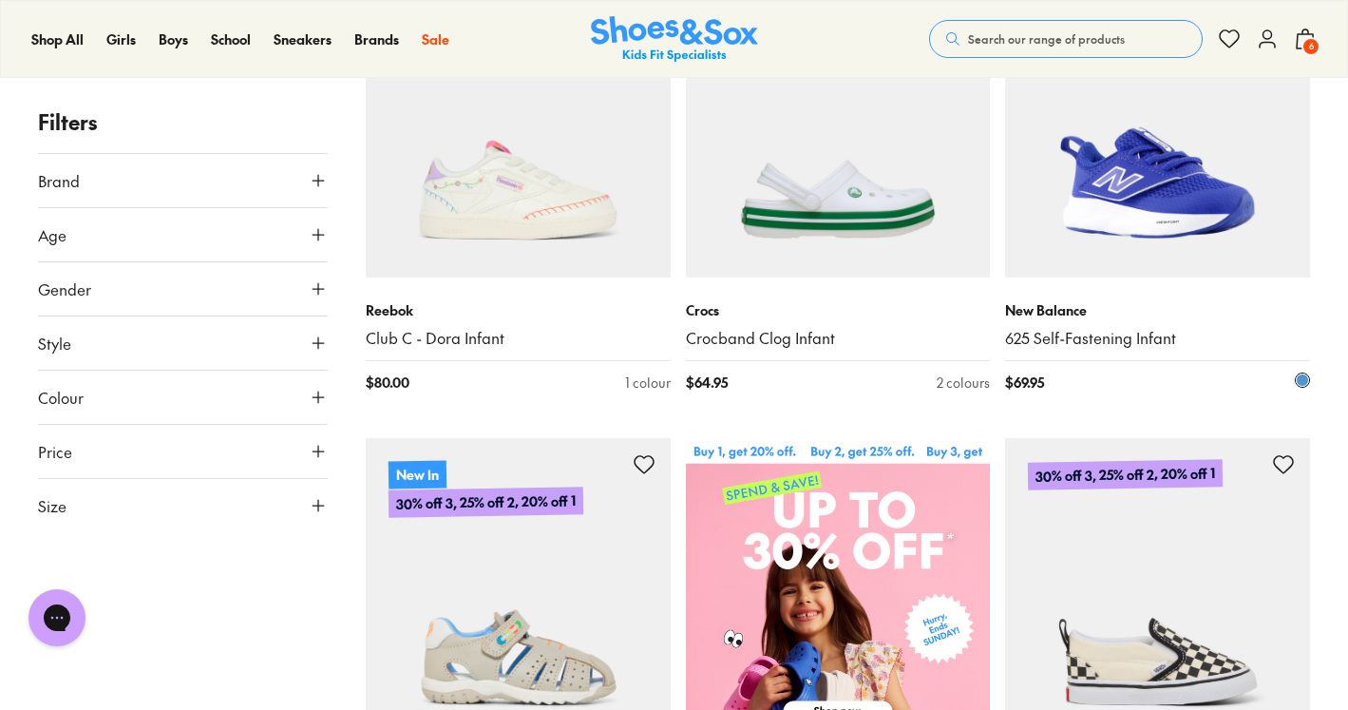
scroll to position [449, 0]
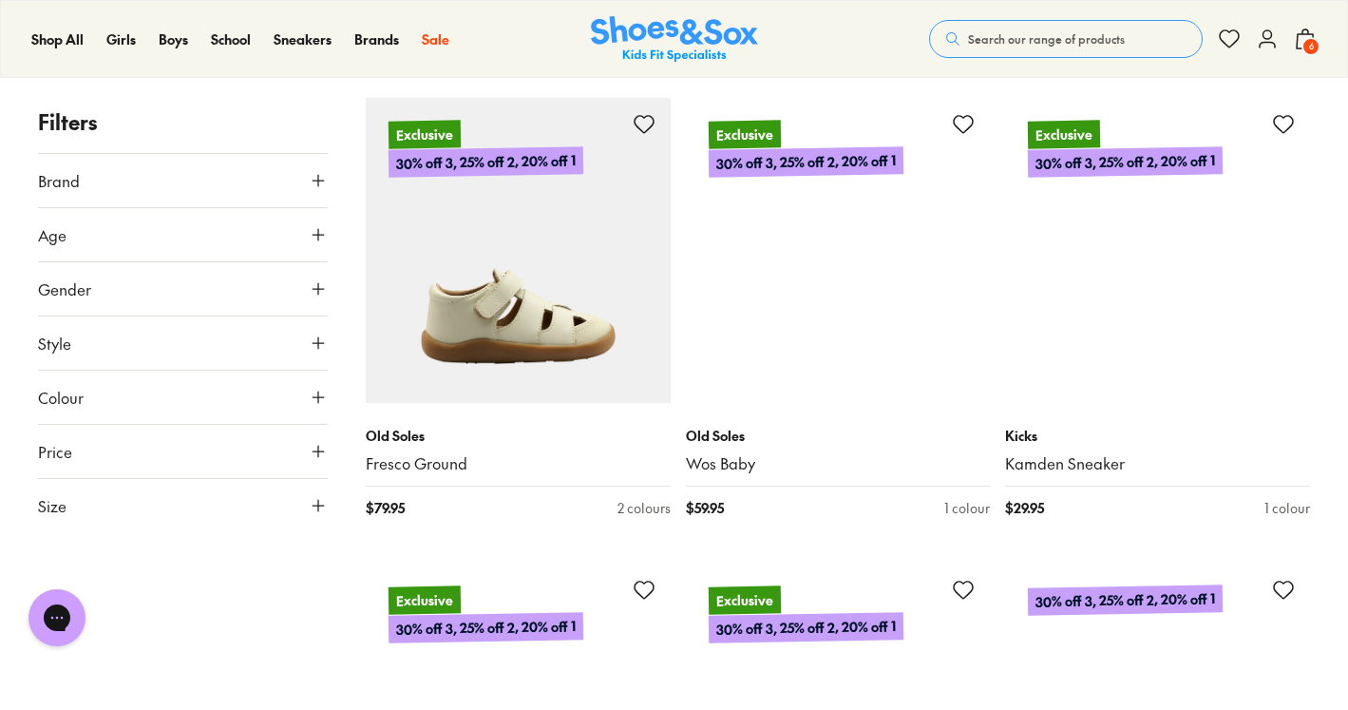
scroll to position [6397, 0]
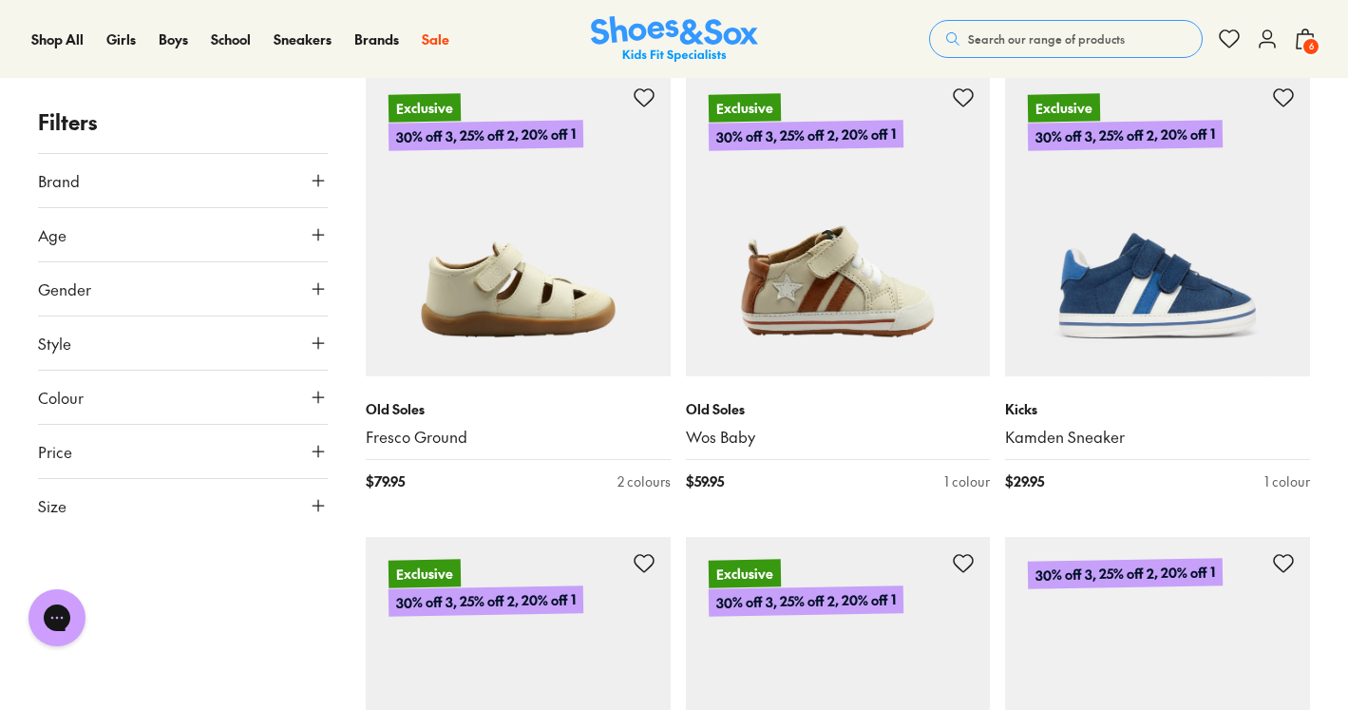
click at [1003, 36] on span "Search our range of products" at bounding box center [1046, 38] width 157 height 17
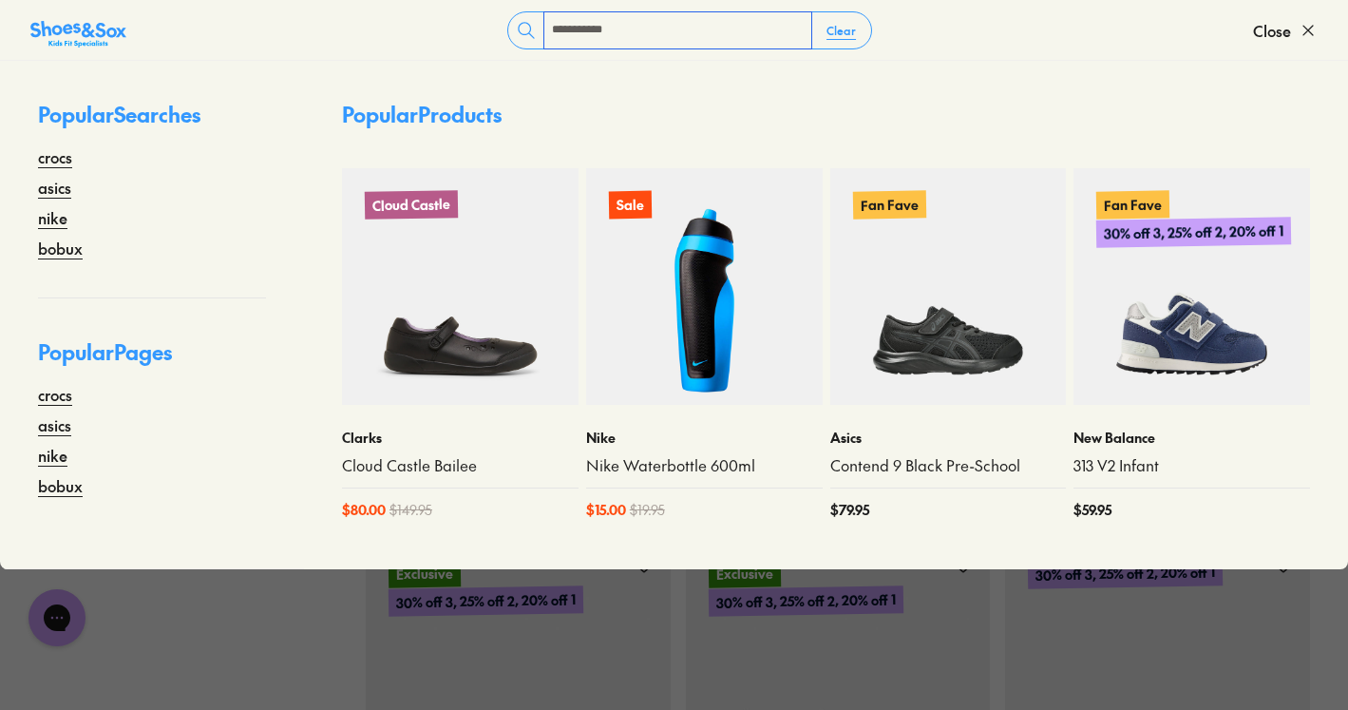
type input "**********"
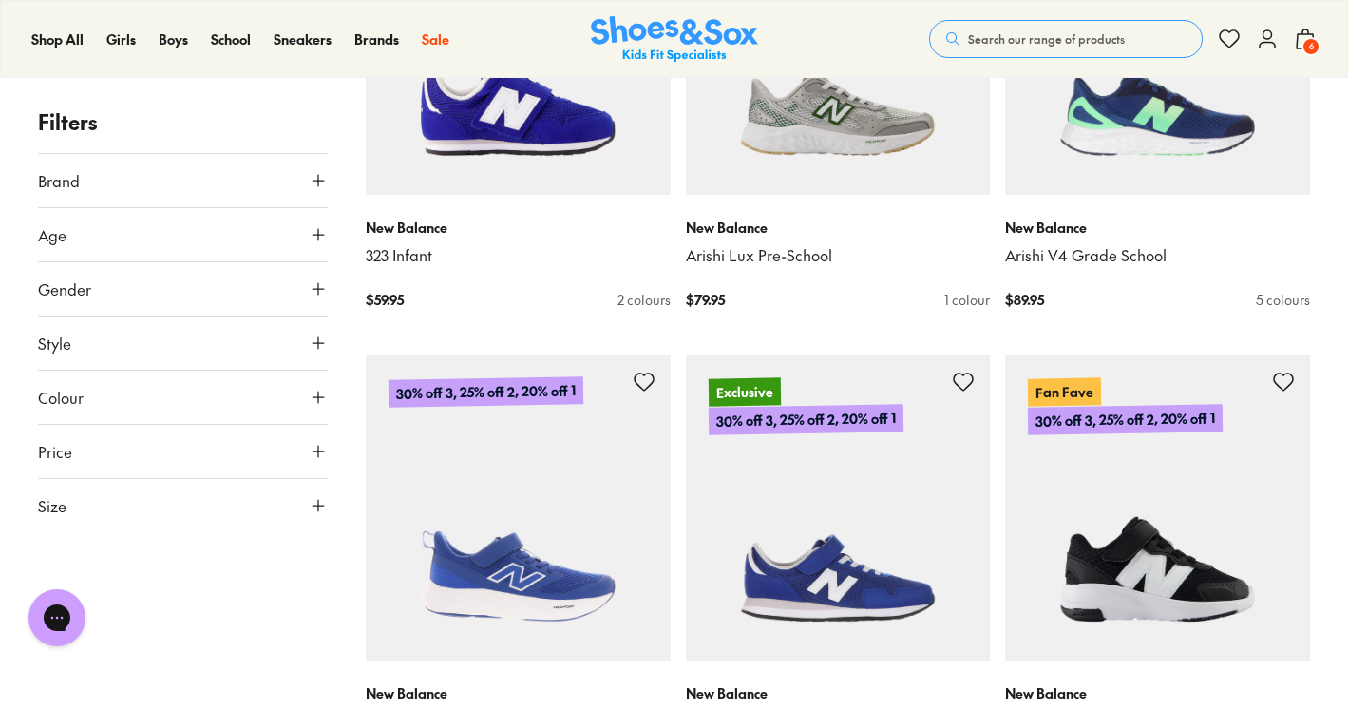
scroll to position [5509, 0]
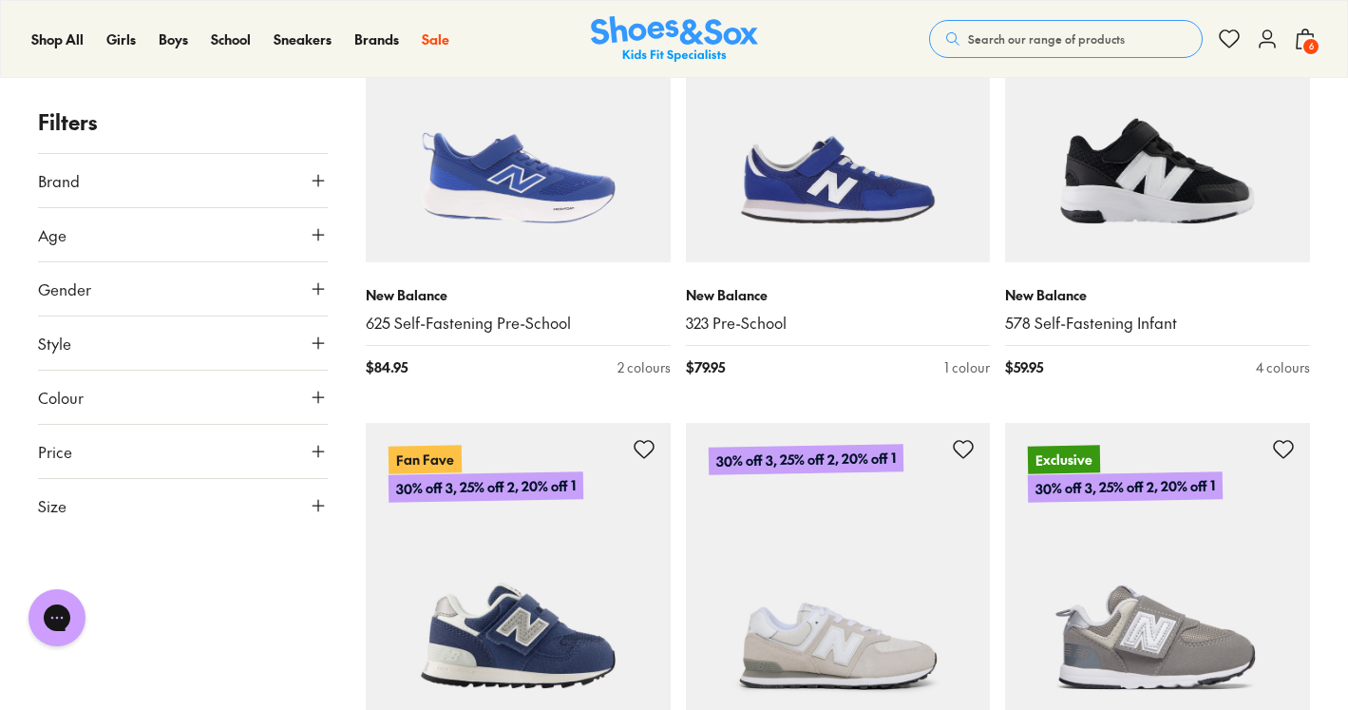
scroll to position [5865, 0]
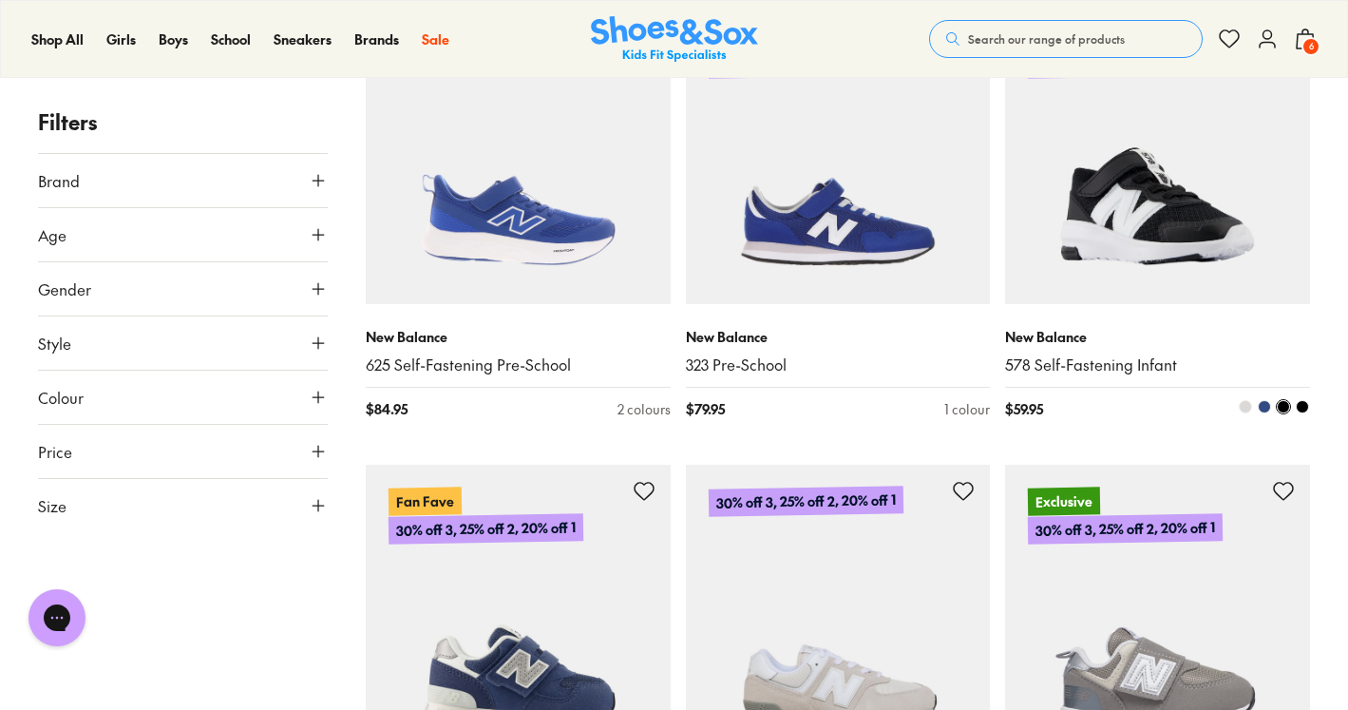
click at [1117, 263] on img at bounding box center [1157, 151] width 305 height 305
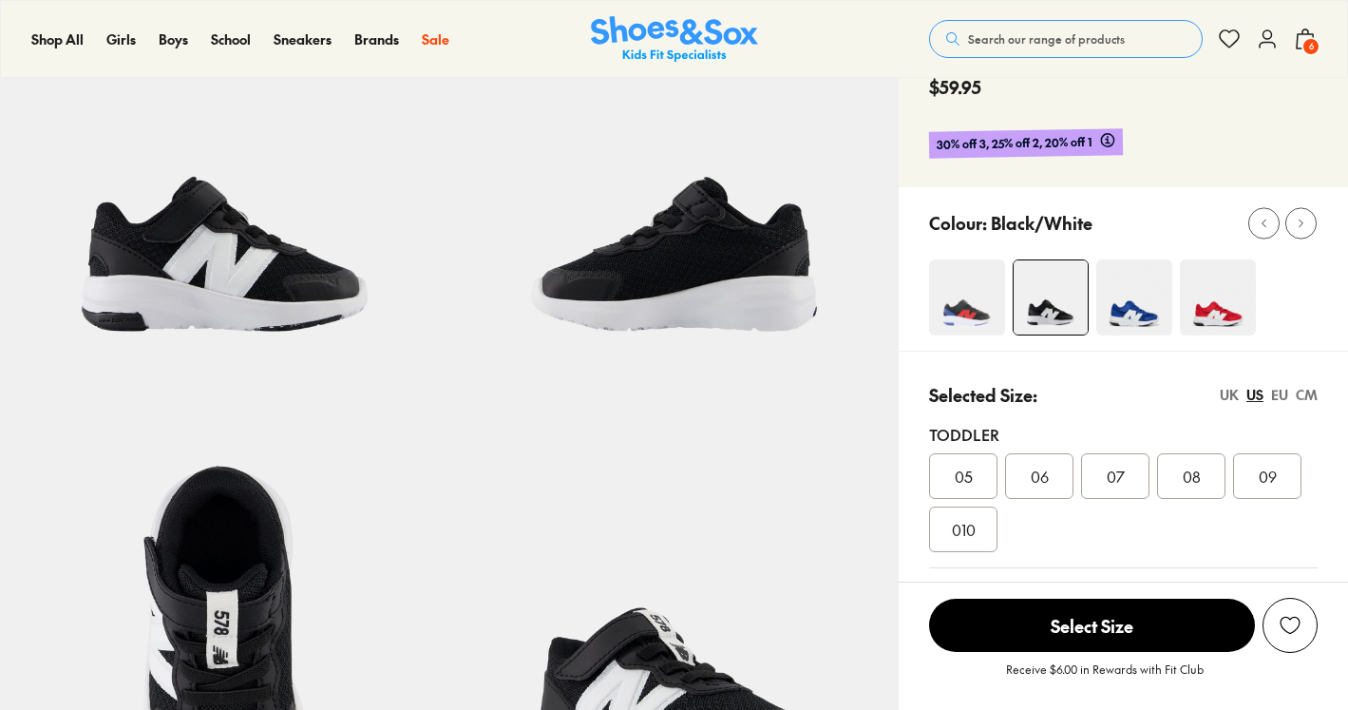
select select "*"
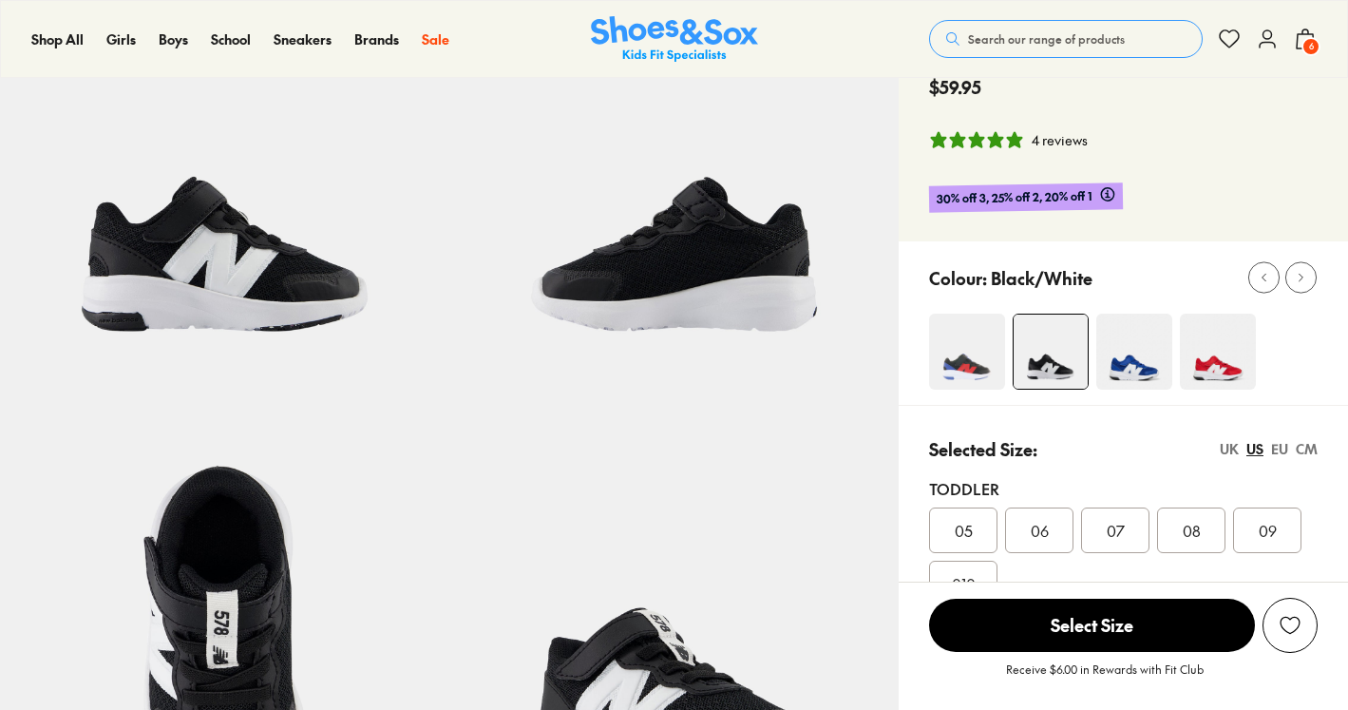
scroll to position [177, 0]
click at [1257, 525] on div "09" at bounding box center [1267, 530] width 68 height 46
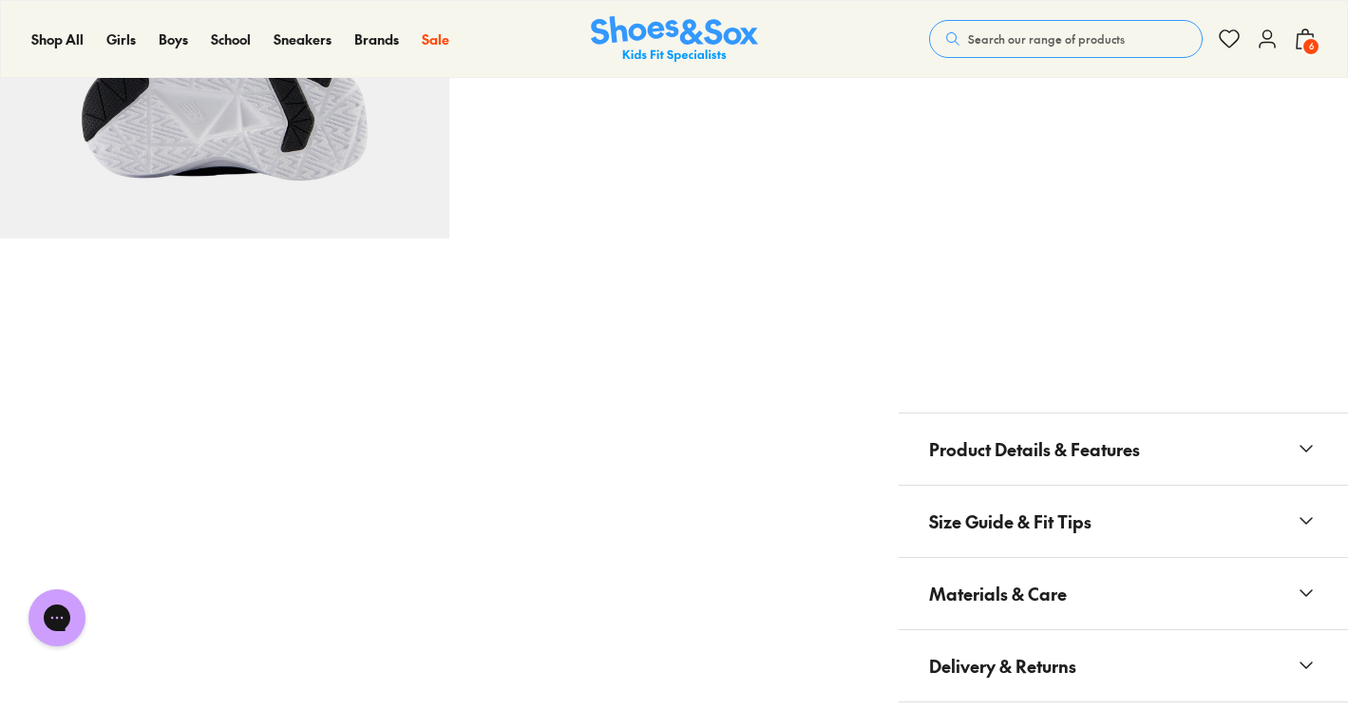
scroll to position [1228, 0]
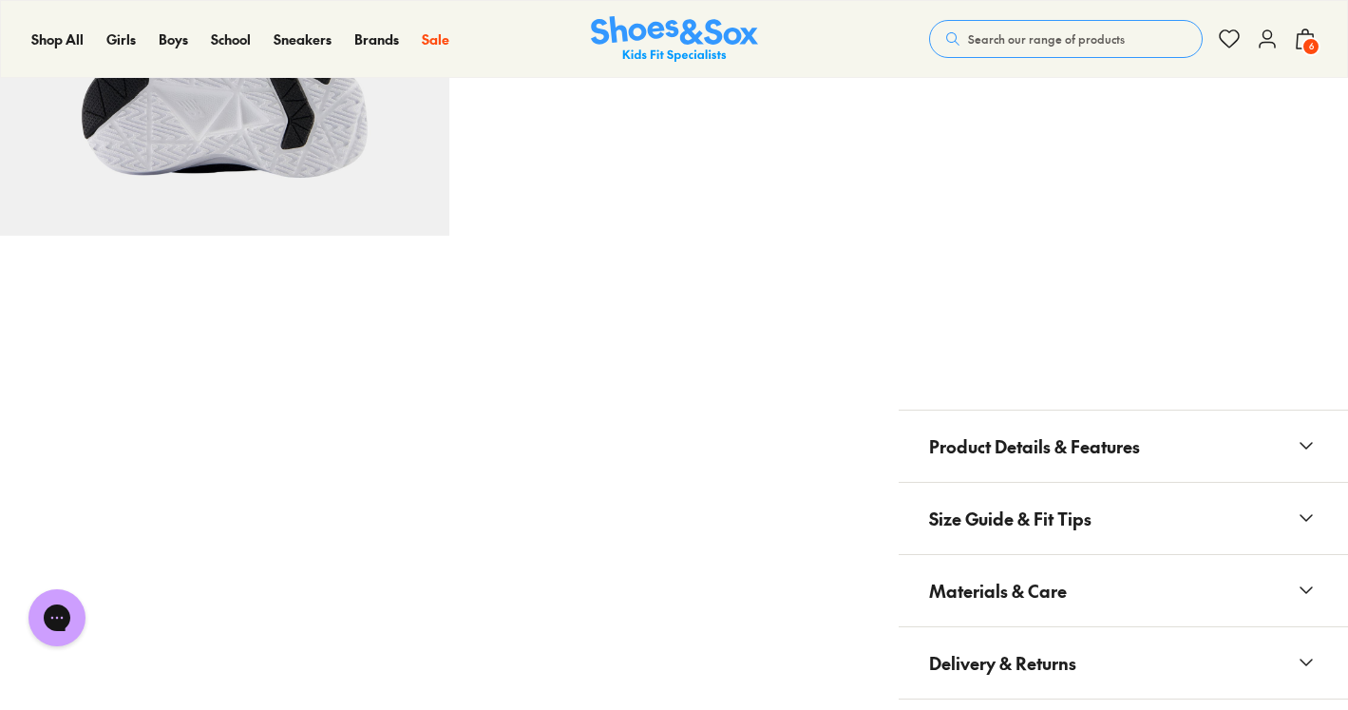
click at [1024, 442] on span "Product Details & Features" at bounding box center [1034, 446] width 211 height 56
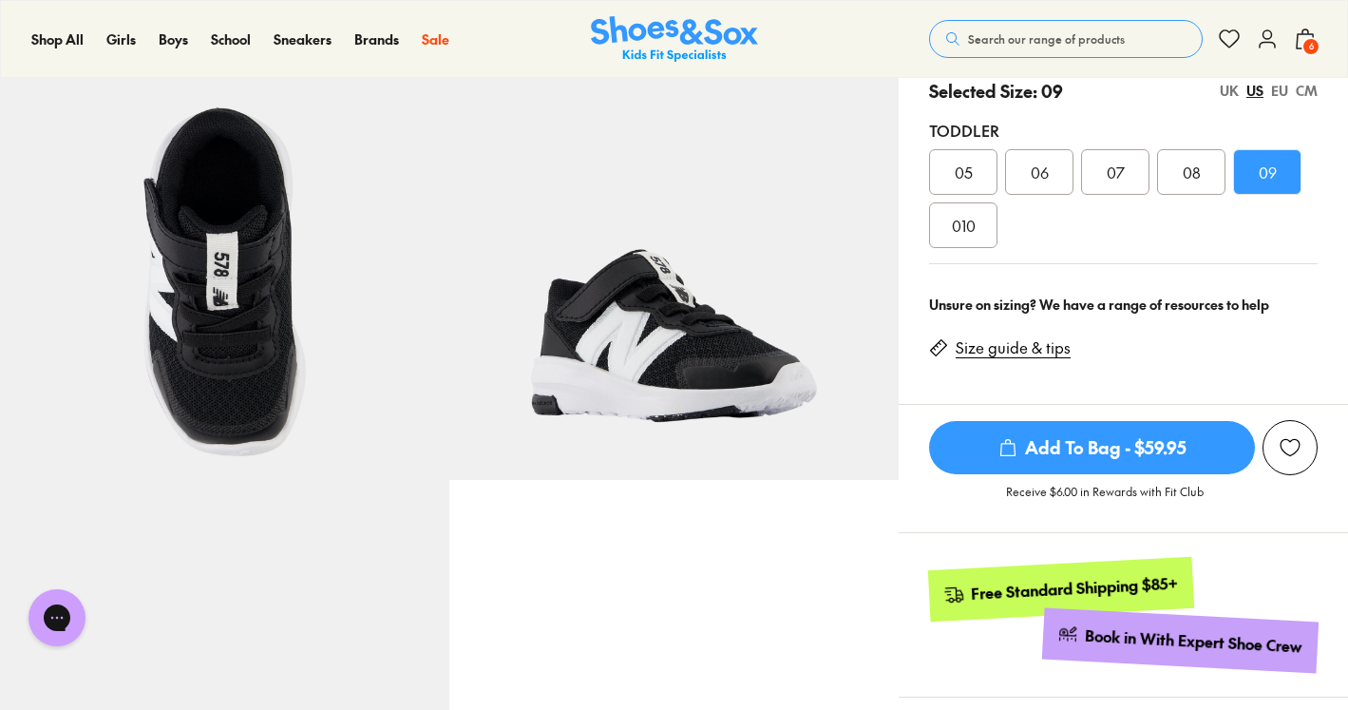
scroll to position [502, 0]
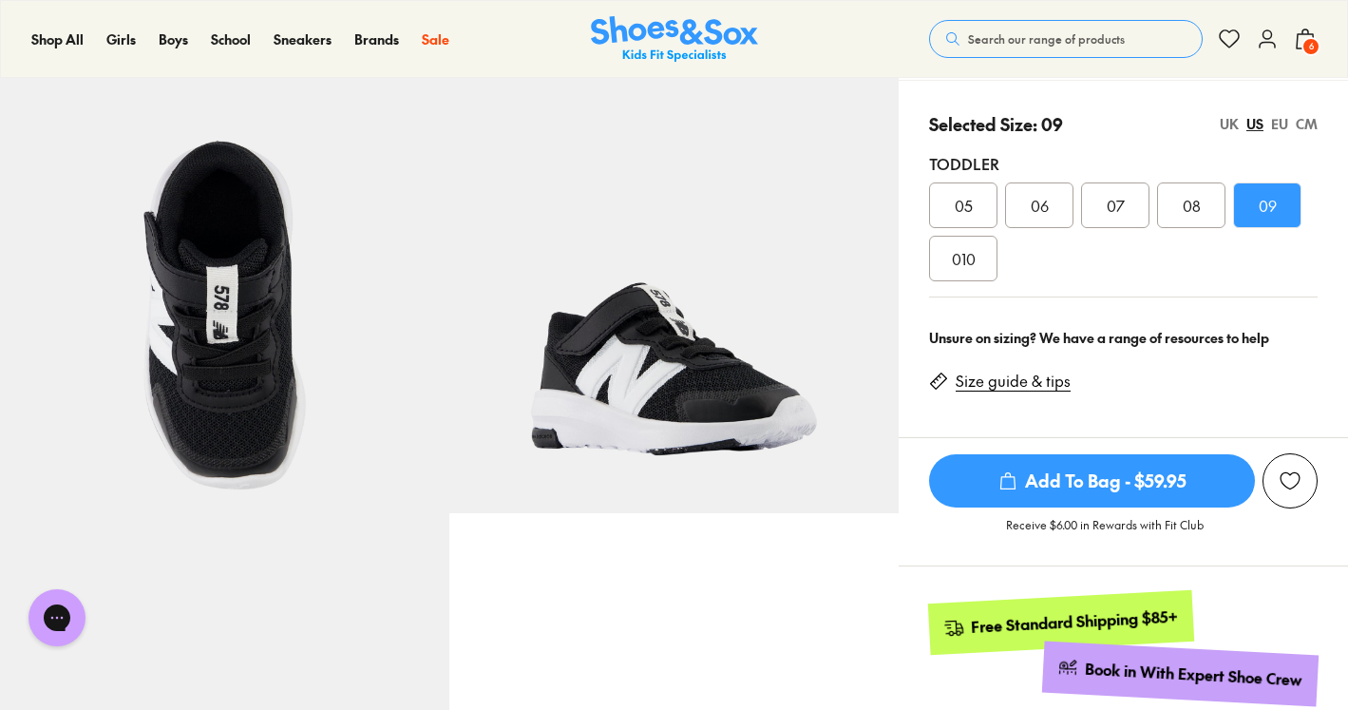
click at [1013, 498] on span "Add To Bag - $59.95" at bounding box center [1092, 480] width 326 height 53
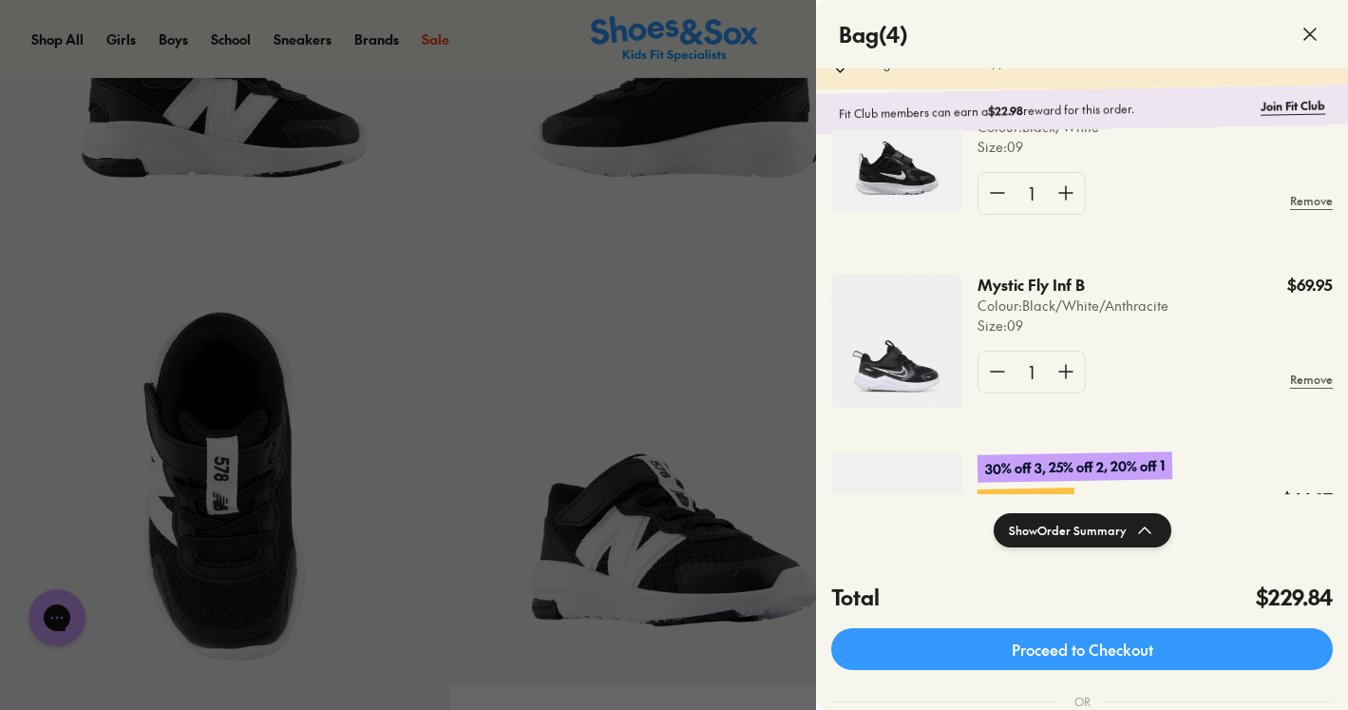
scroll to position [17, 0]
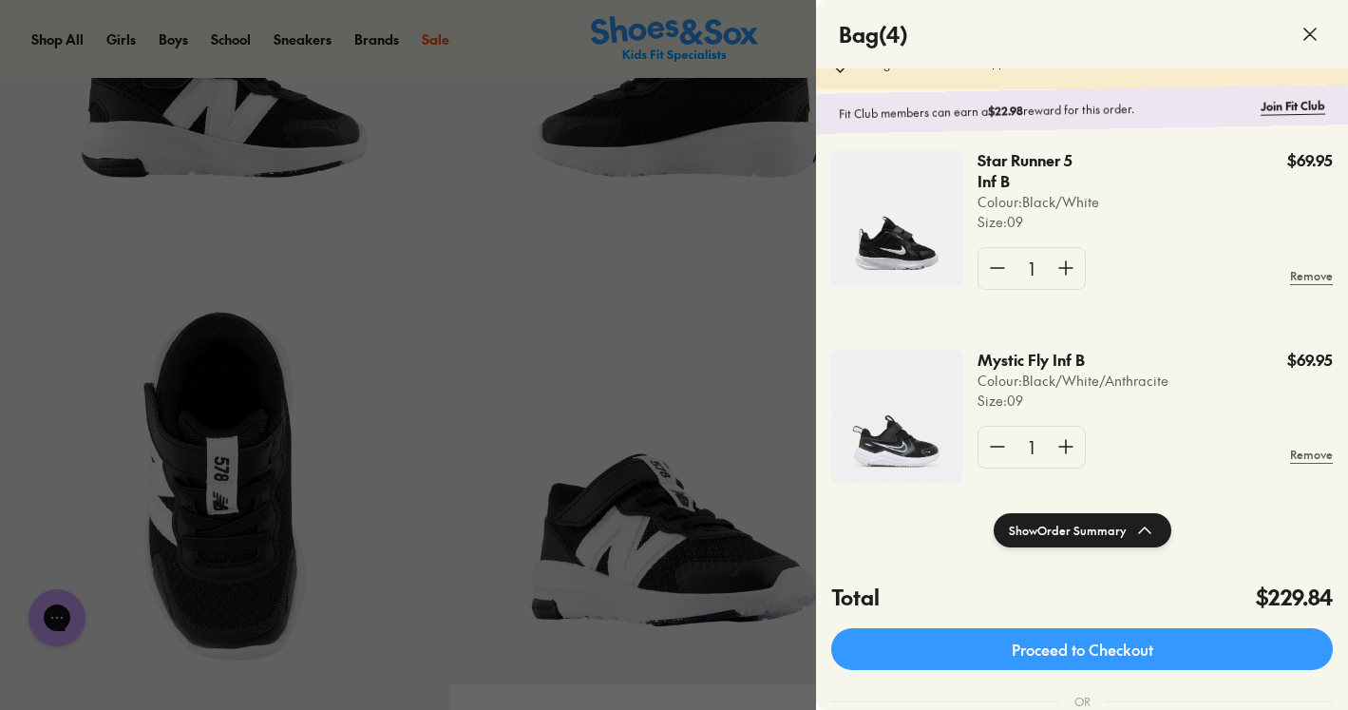
click at [869, 419] on img at bounding box center [896, 416] width 131 height 133
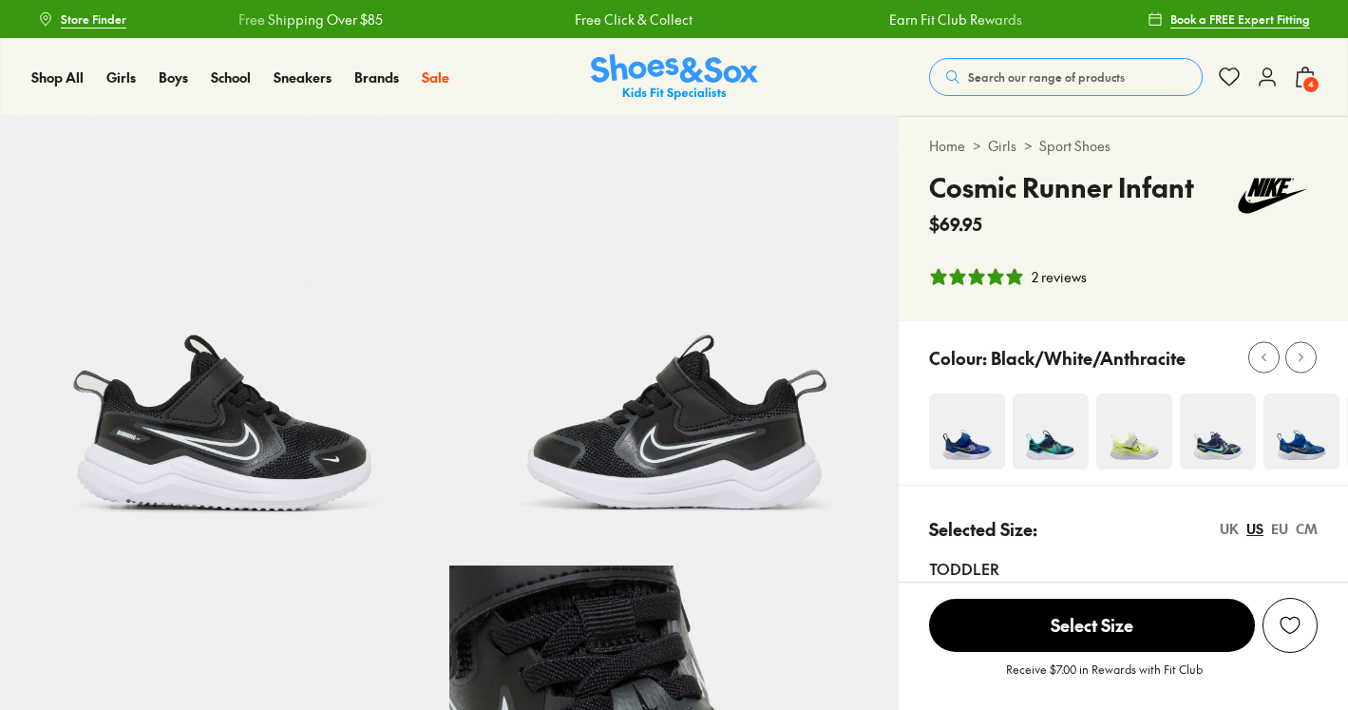
select select "*"
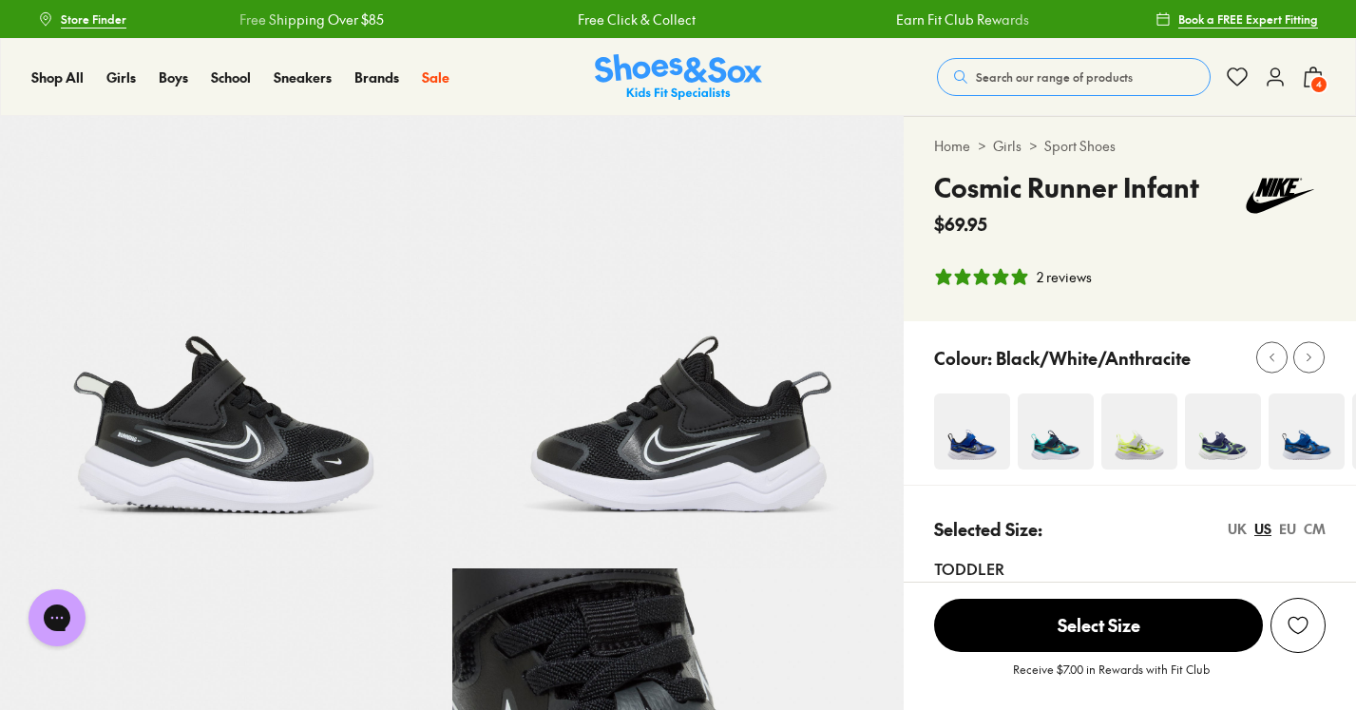
click at [1302, 79] on icon at bounding box center [1313, 77] width 23 height 23
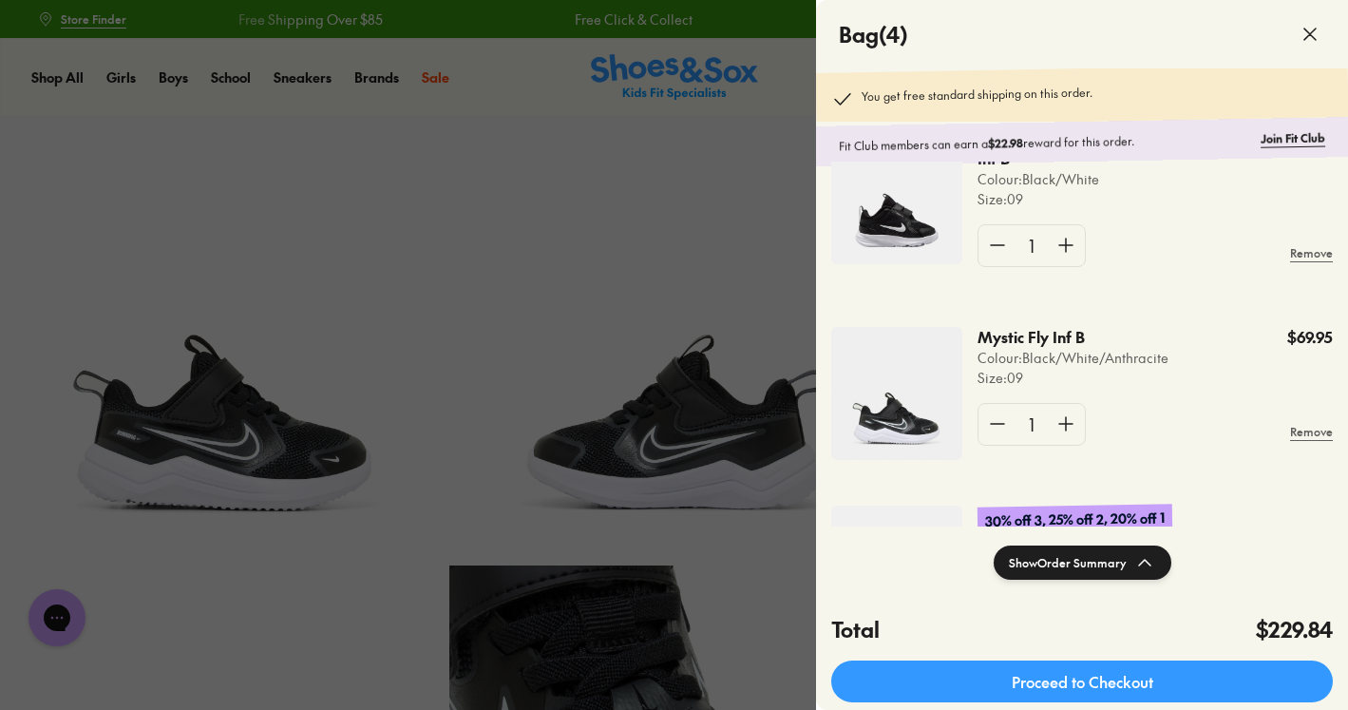
scroll to position [71, 0]
drag, startPoint x: 1091, startPoint y: 345, endPoint x: 974, endPoint y: 325, distance: 118.5
click at [975, 325] on div "Mystic Fly Inf B Colour: Black/White/Anthracite Size : 09 $69.95 1 Remove" at bounding box center [1082, 394] width 532 height 179
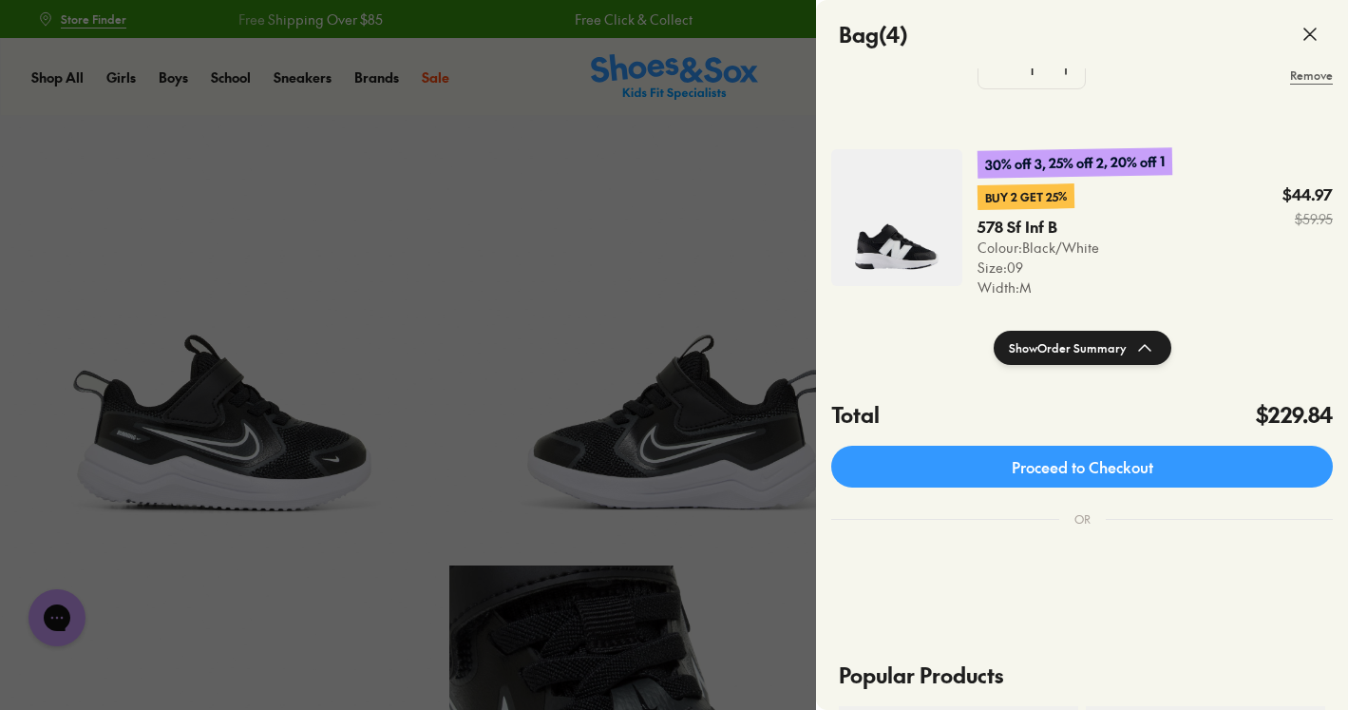
scroll to position [489, 0]
